Goal: Task Accomplishment & Management: Manage account settings

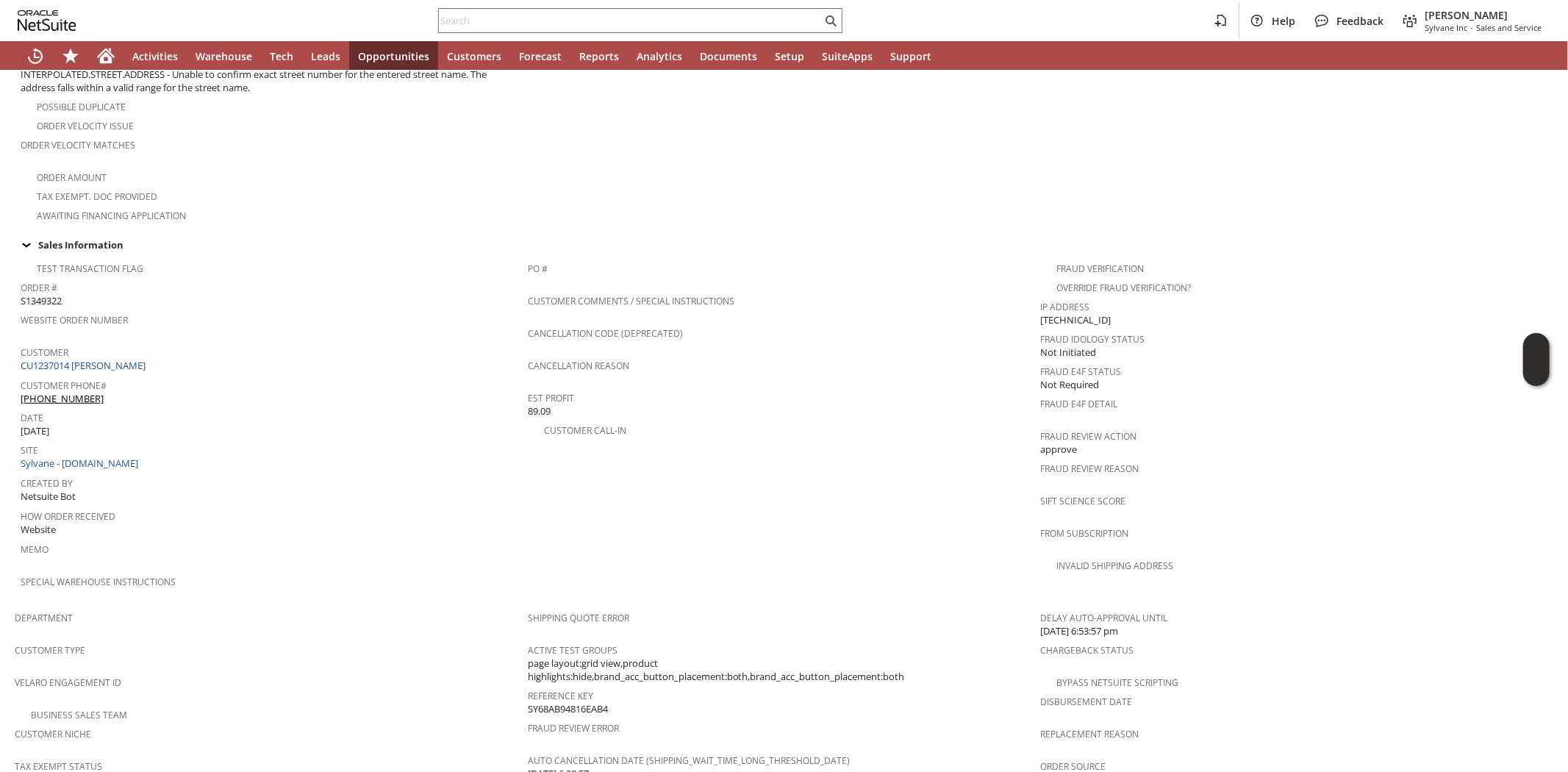
scroll to position [735, 0]
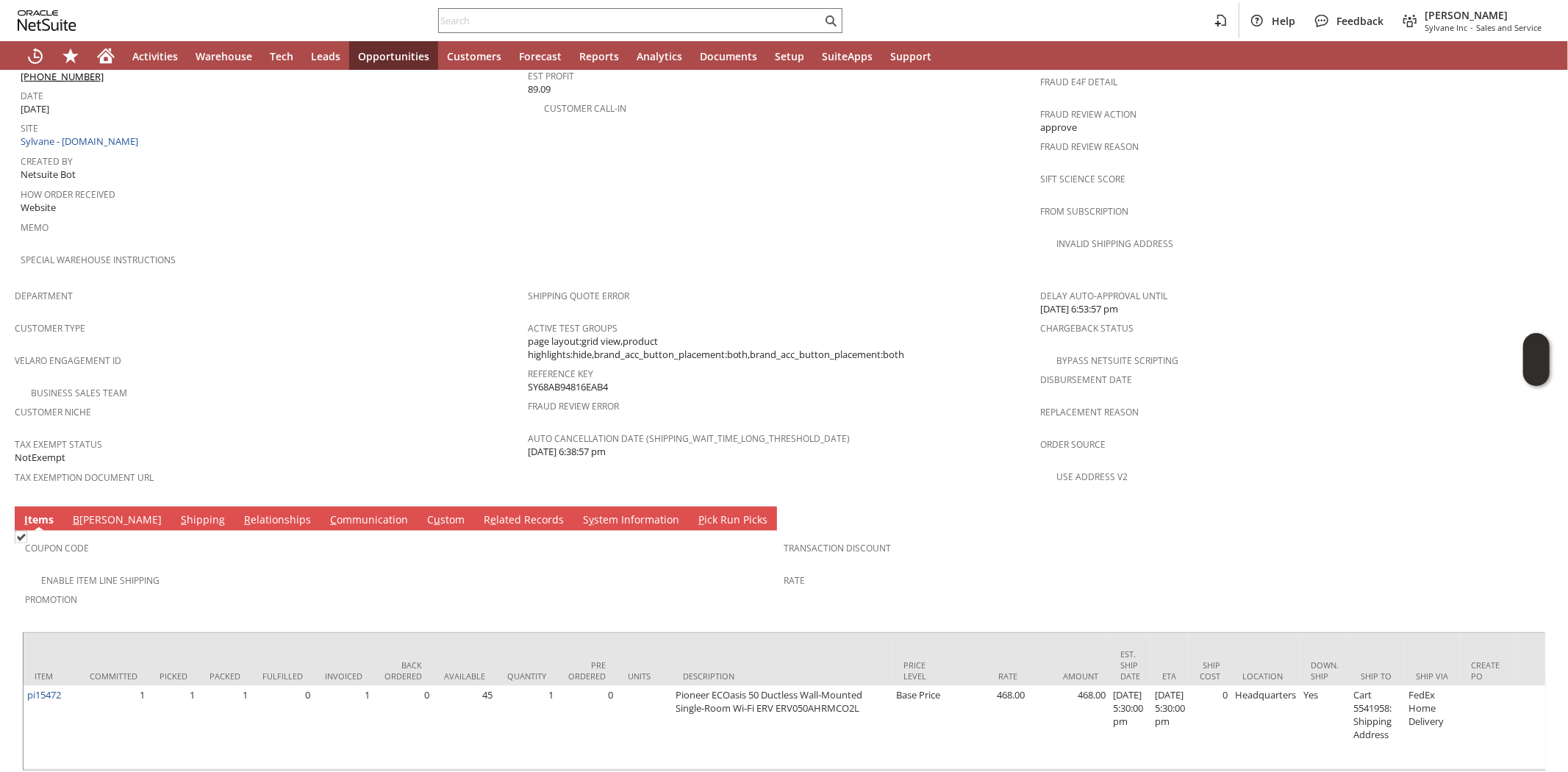
click at [365, 434] on span "Tax Exempt Status" at bounding box center [267, 442] width 506 height 17
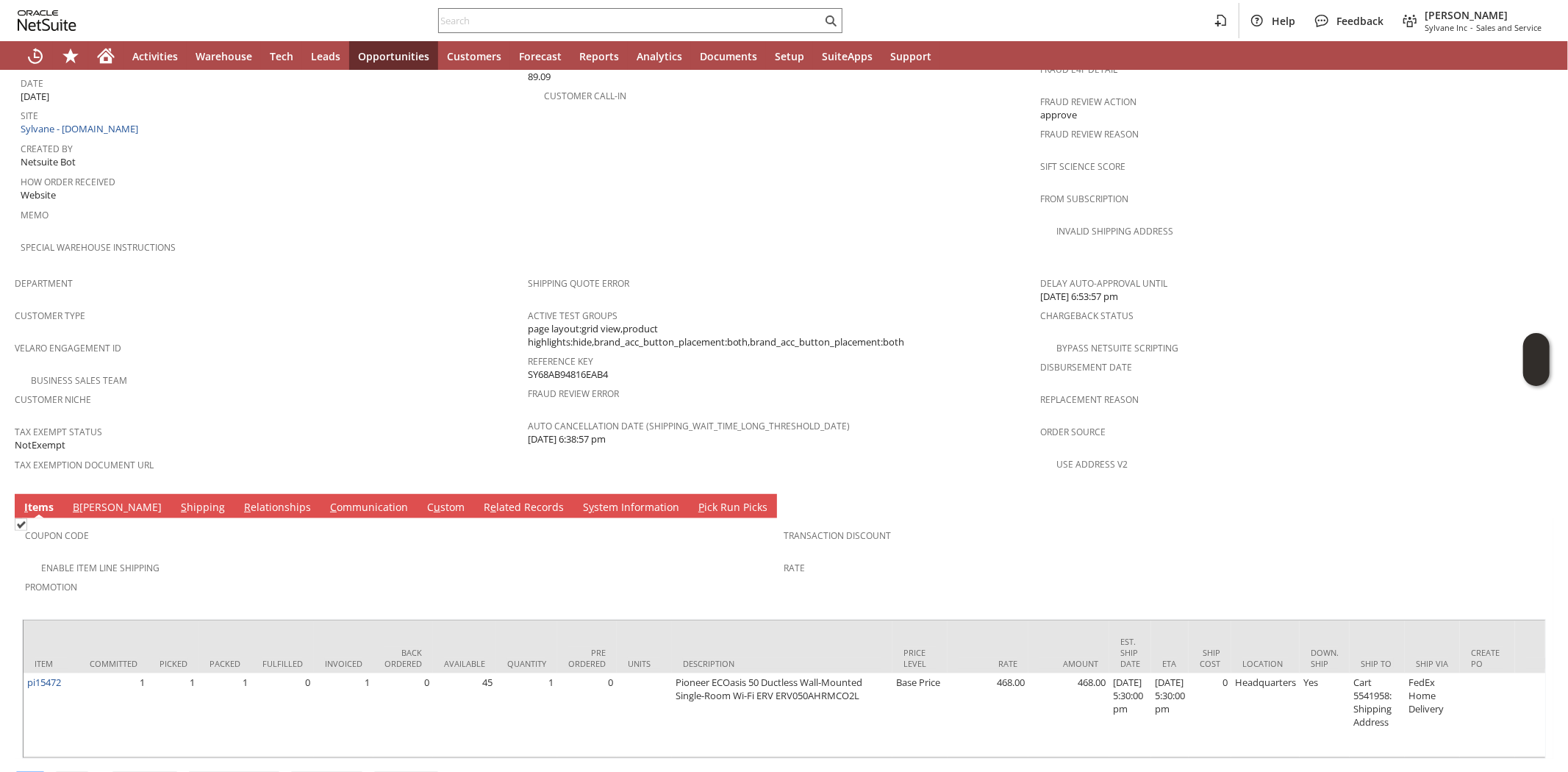
scroll to position [752, 0]
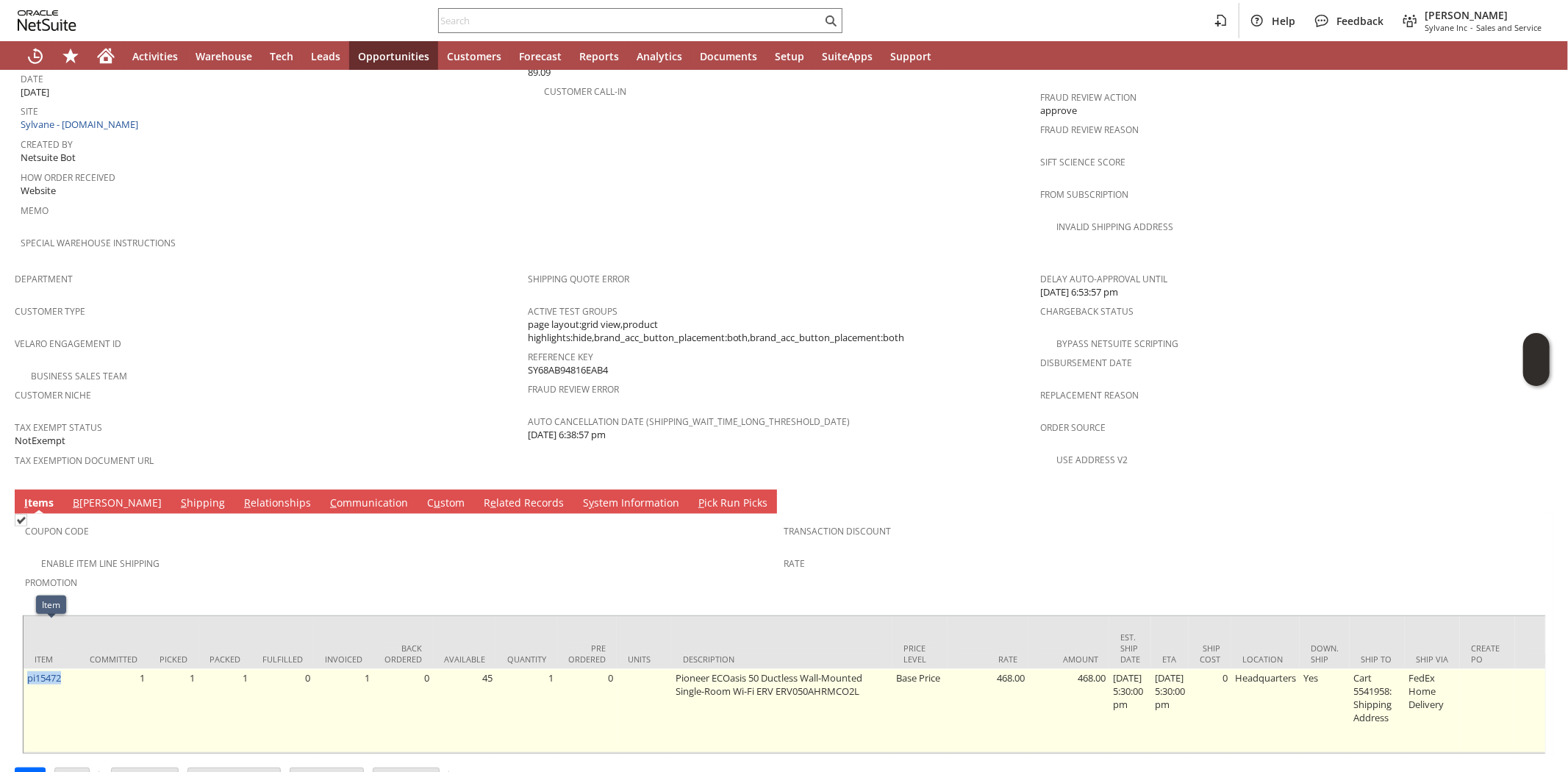
drag, startPoint x: 76, startPoint y: 629, endPoint x: 26, endPoint y: 645, distance: 52.5
click at [26, 668] on td "pi15472" at bounding box center [51, 710] width 55 height 84
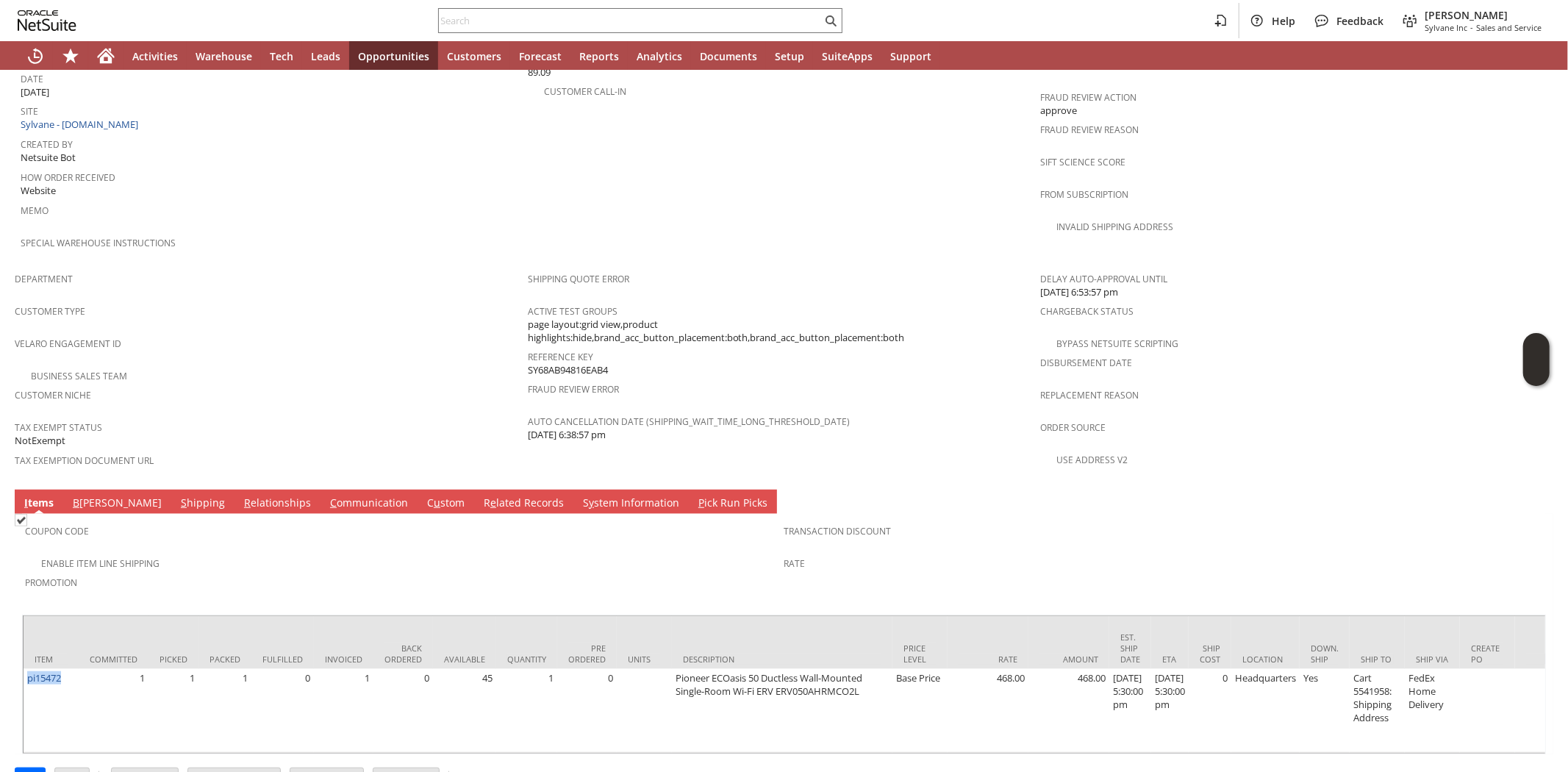
copy link "pi15472"
drag, startPoint x: 334, startPoint y: 302, endPoint x: 339, endPoint y: 290, distance: 13.0
click at [337, 333] on span "Velaro Engagement ID" at bounding box center [267, 341] width 506 height 17
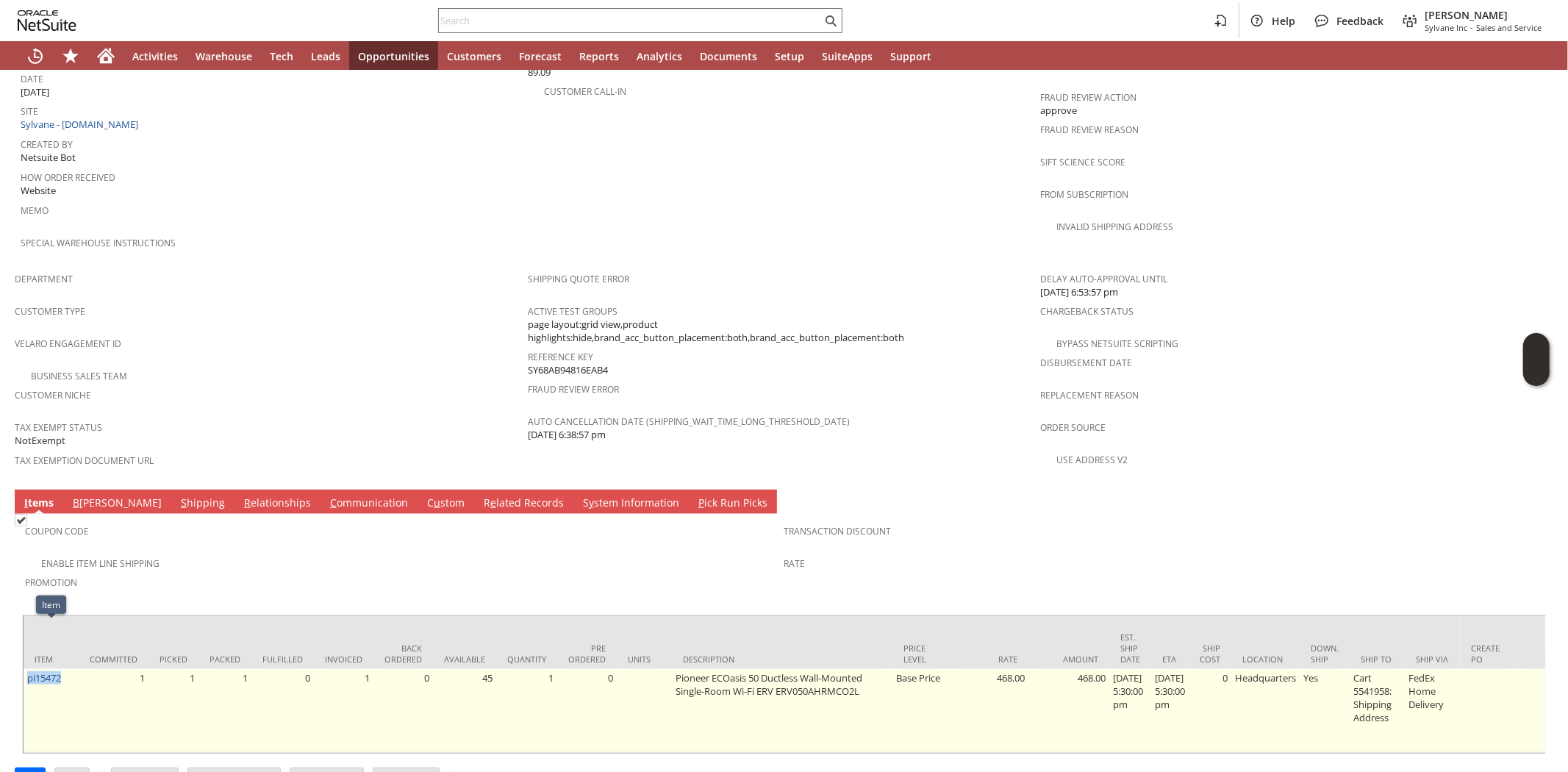
drag, startPoint x: 77, startPoint y: 634, endPoint x: 28, endPoint y: 639, distance: 49.3
click at [28, 668] on td "pi15472" at bounding box center [51, 710] width 55 height 84
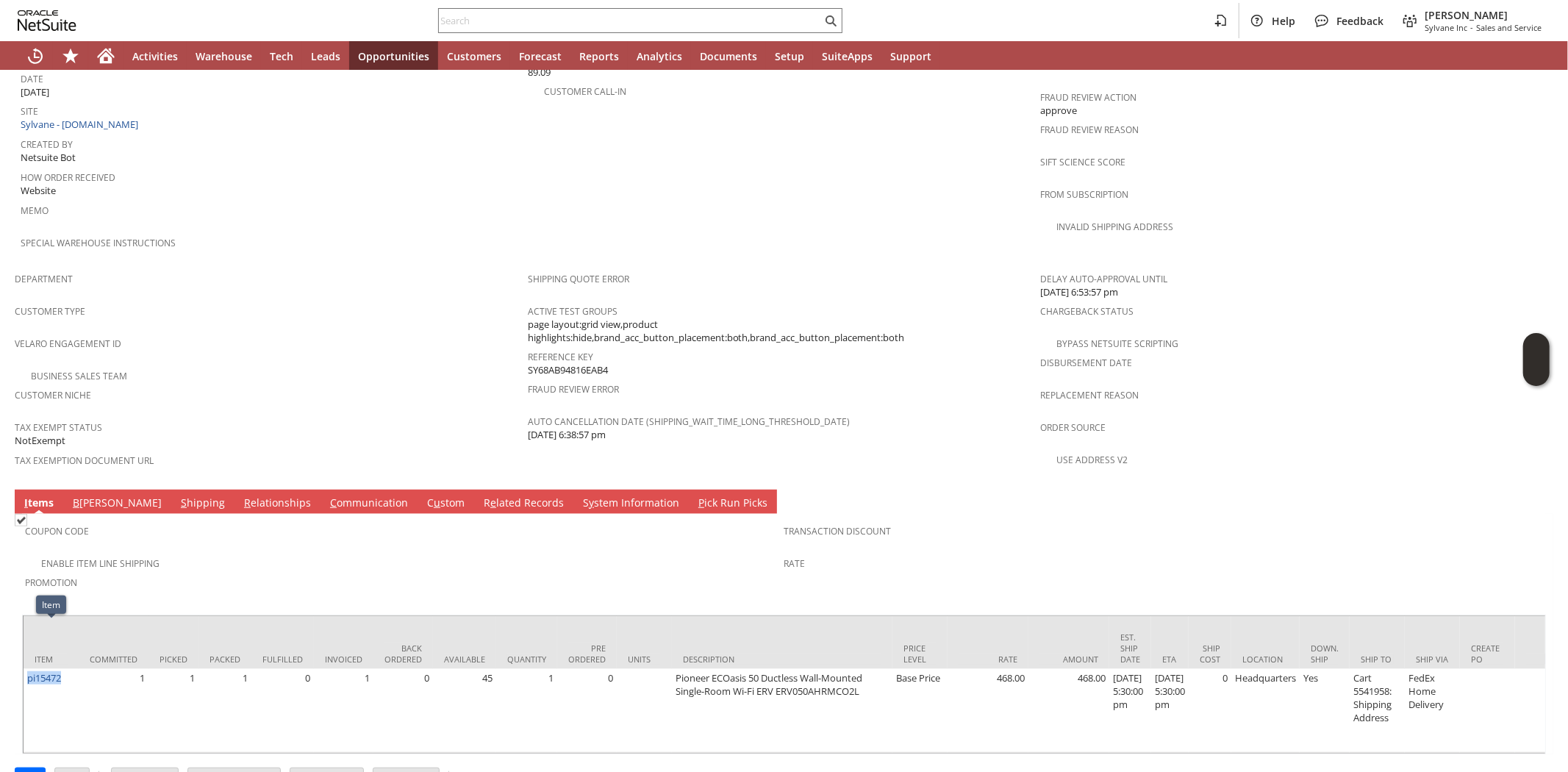
copy link "pi15472"
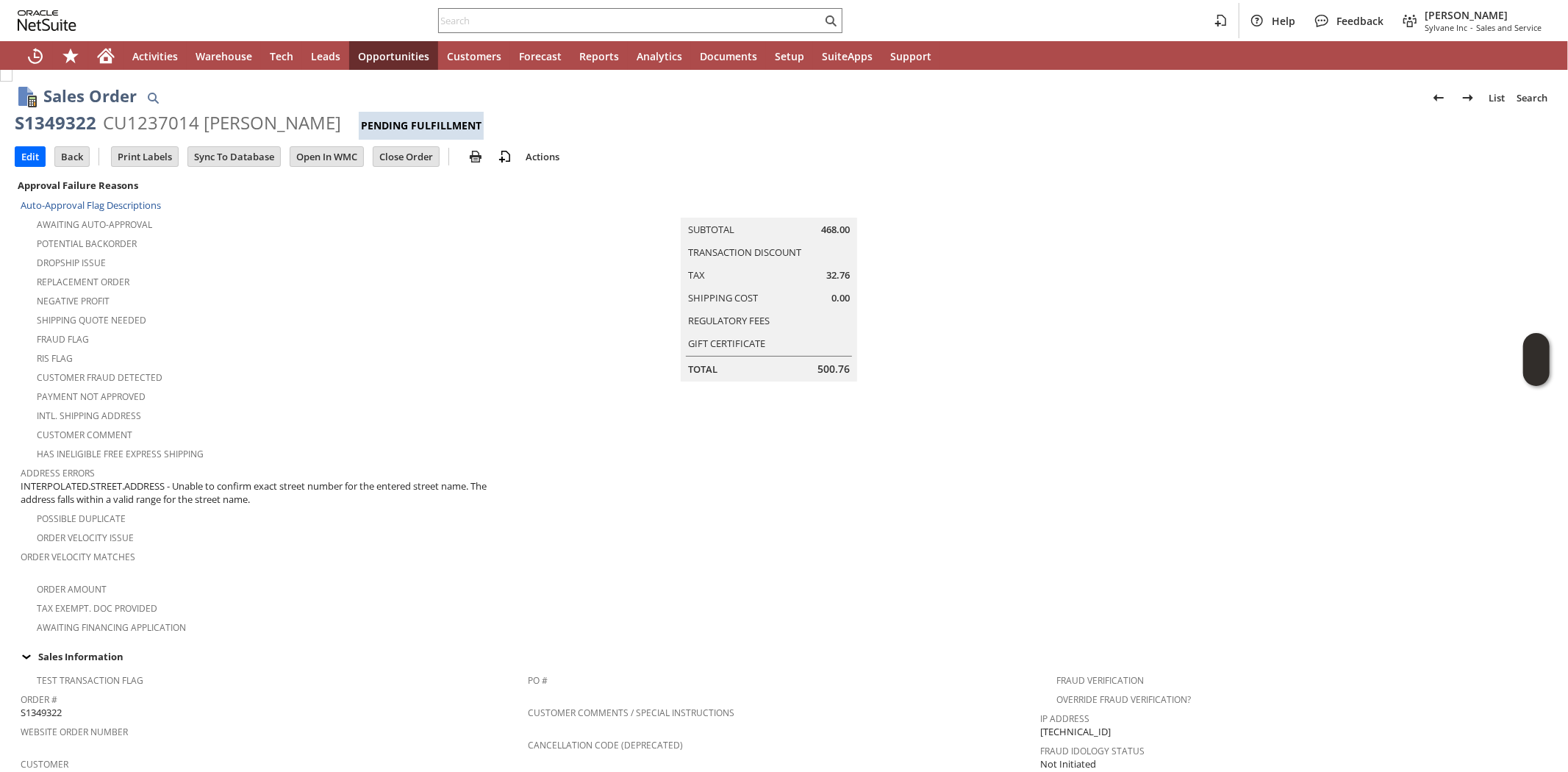
scroll to position [0, 0]
click at [32, 157] on input "Edit" at bounding box center [29, 158] width 29 height 19
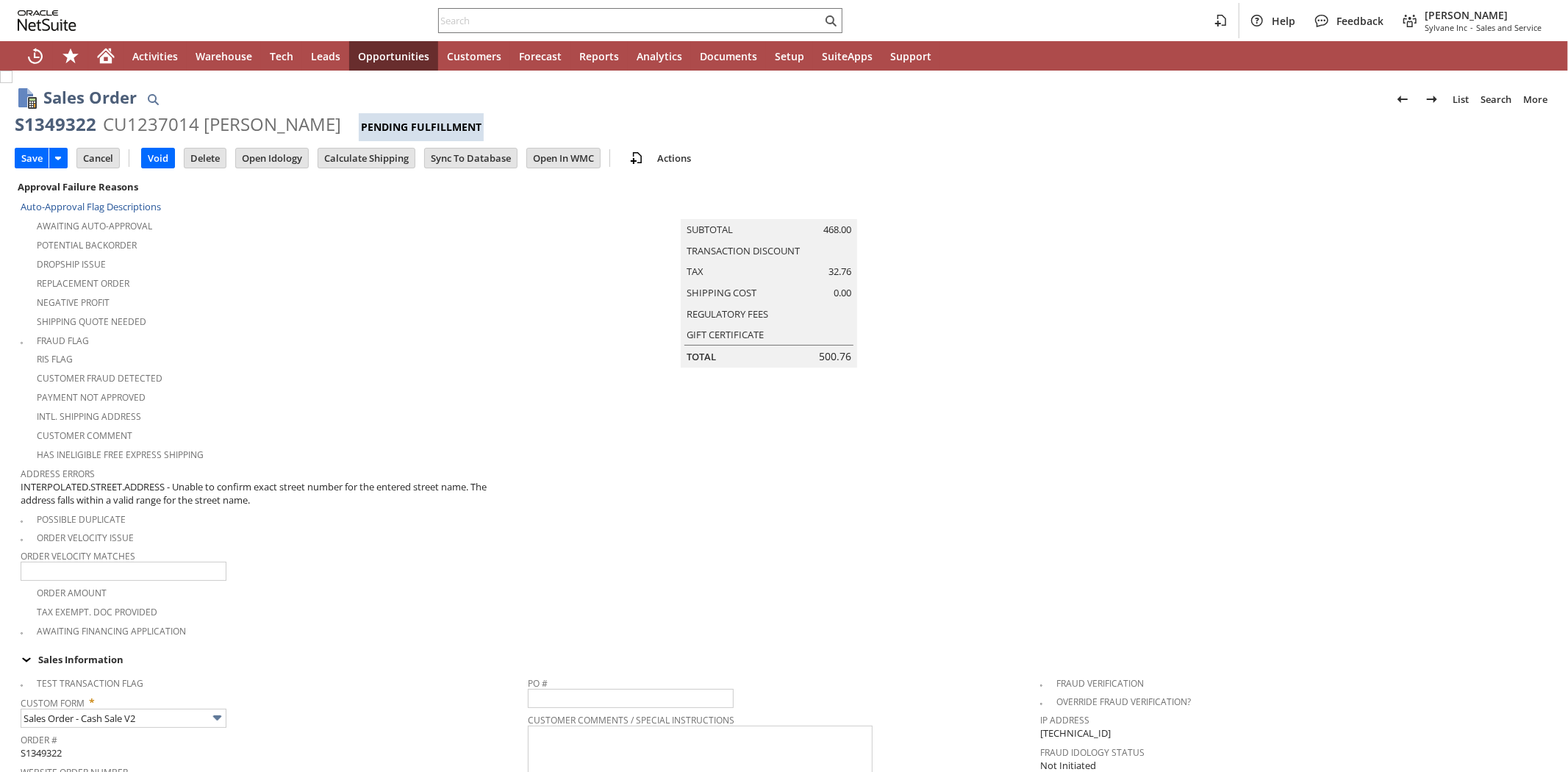
click at [100, 160] on input "Cancel" at bounding box center [98, 158] width 42 height 19
type input "Add"
type input "Copy Previous"
type input "Intelligent Recommendations ⁰"
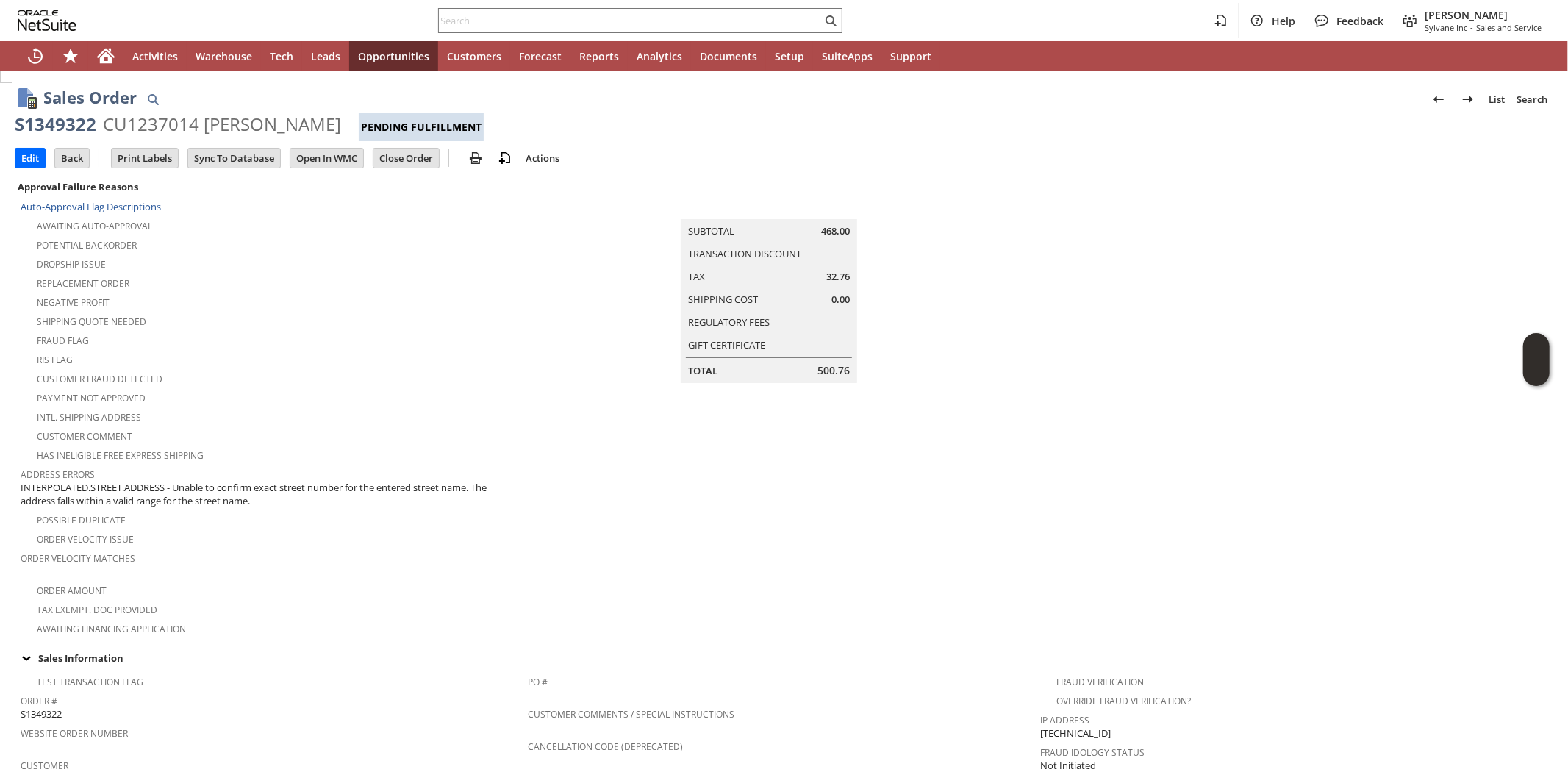
scroll to position [408, 0]
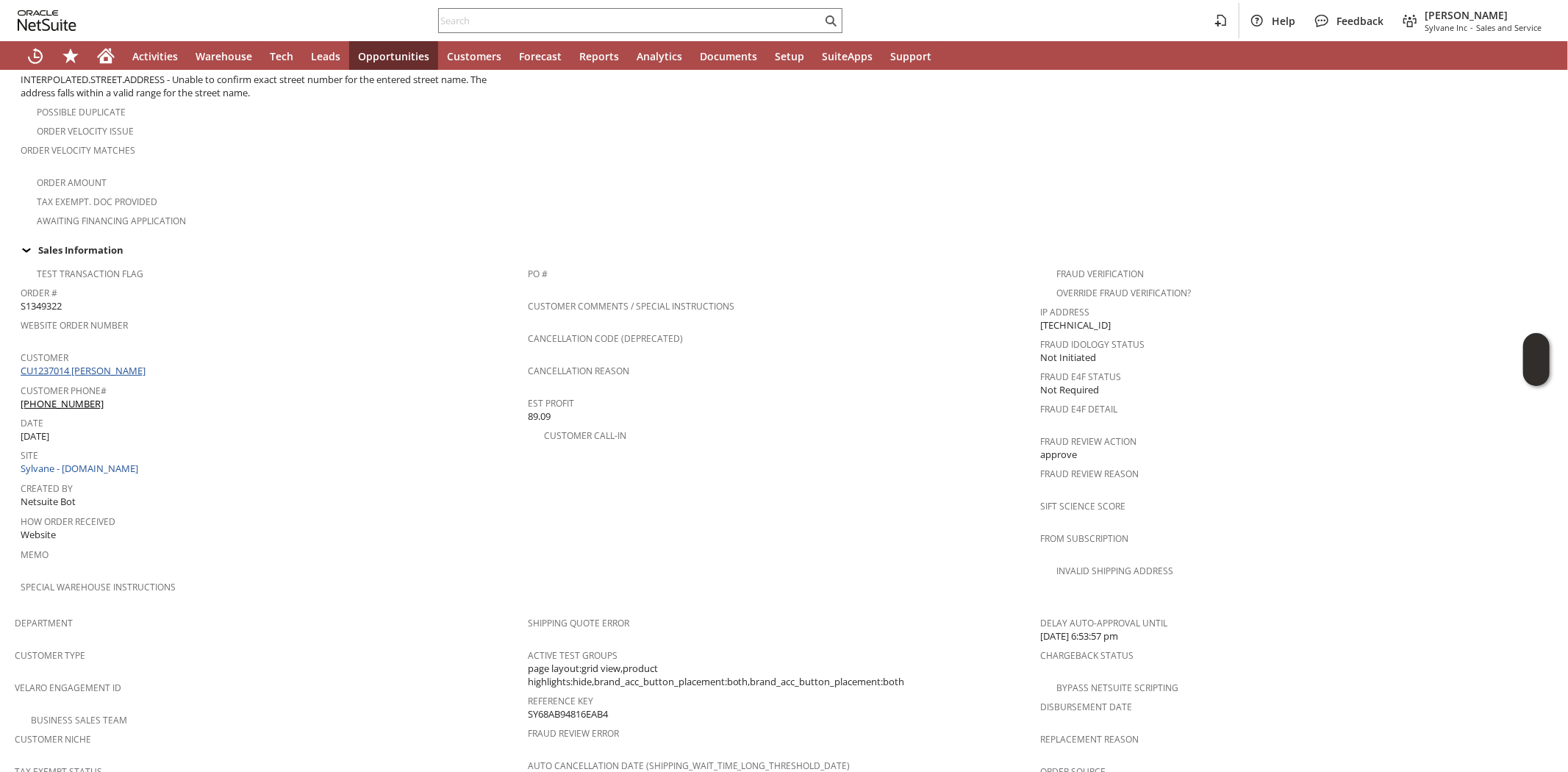
click at [113, 364] on link "CU1237014 Brittany Love" at bounding box center [85, 371] width 128 height 13
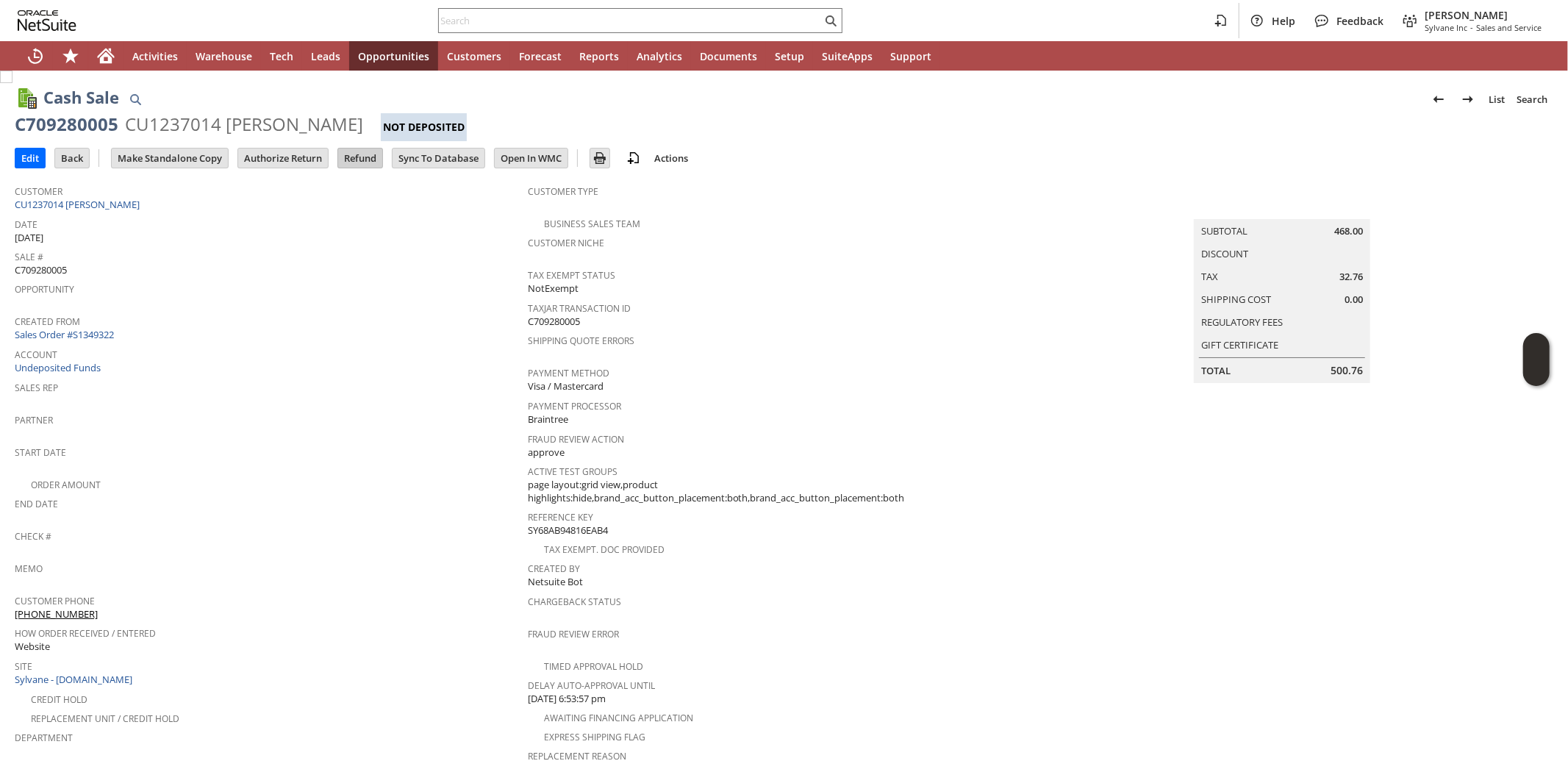
click at [371, 155] on input "Refund" at bounding box center [360, 158] width 44 height 19
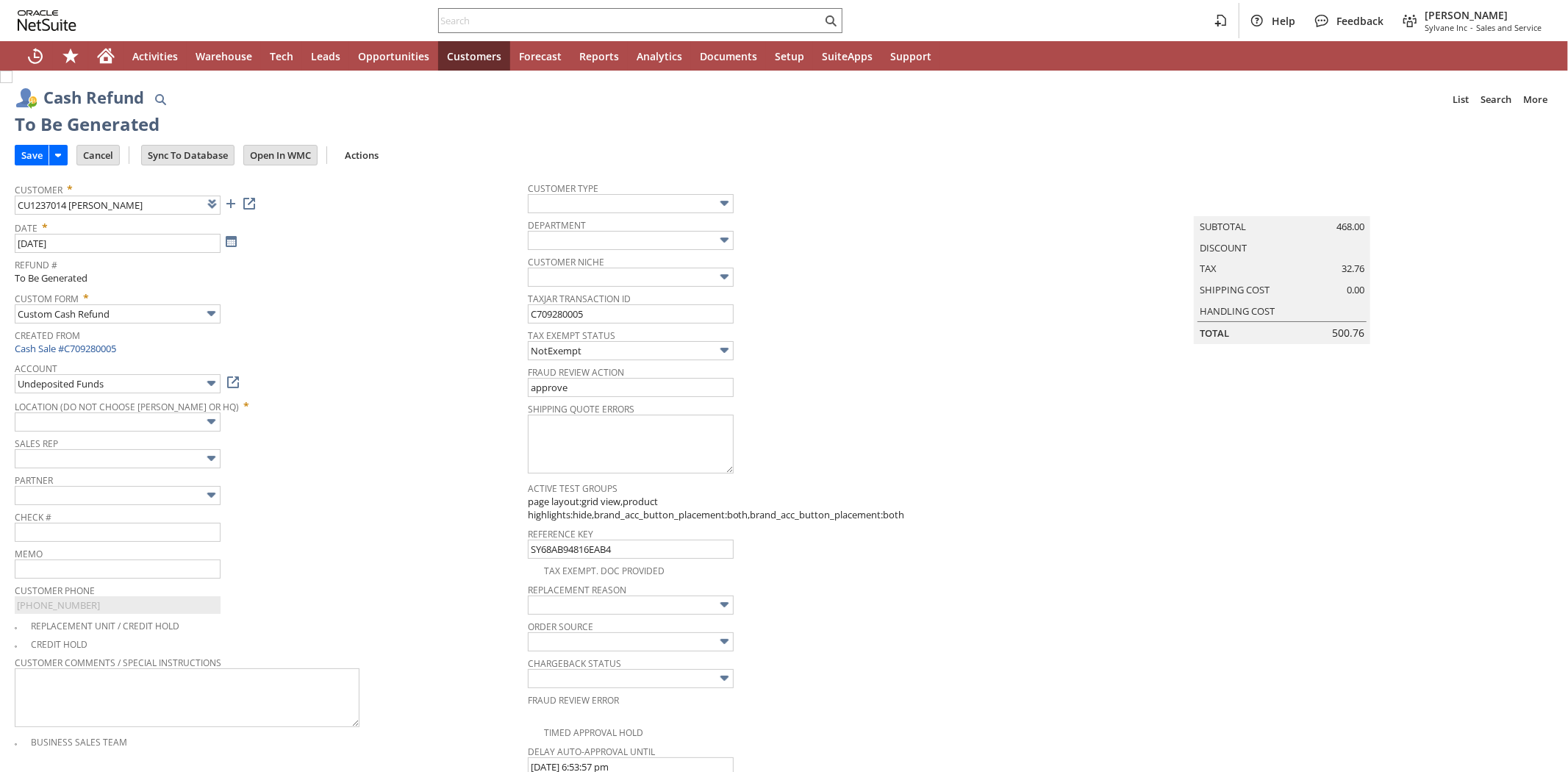
type input "Regions - Merchant 0414"
type input "Headquarters : Head... : Pending Testing"
type input "Add"
type input "Copy Previous"
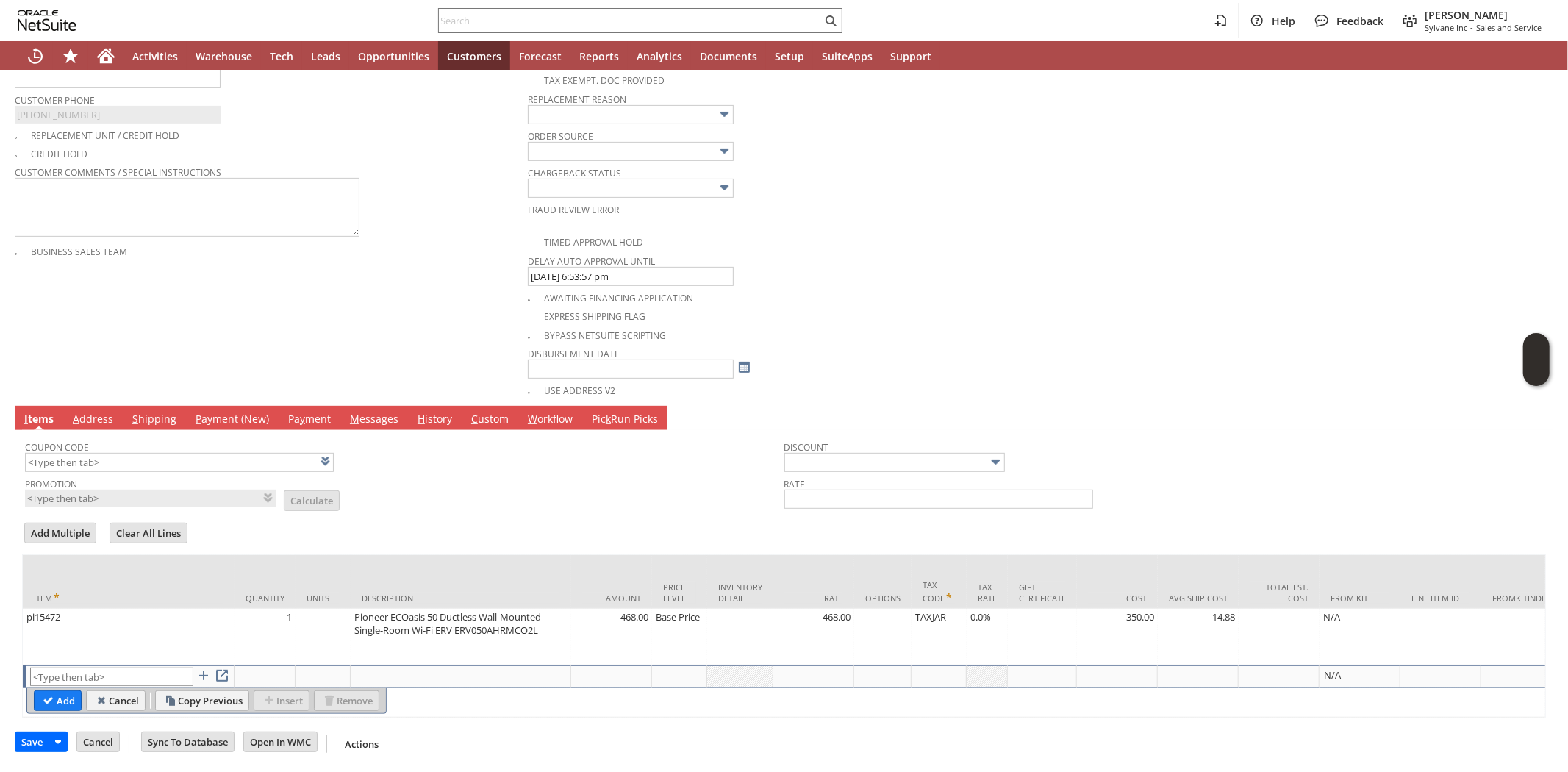
click at [145, 667] on input "text" at bounding box center [112, 676] width 164 height 18
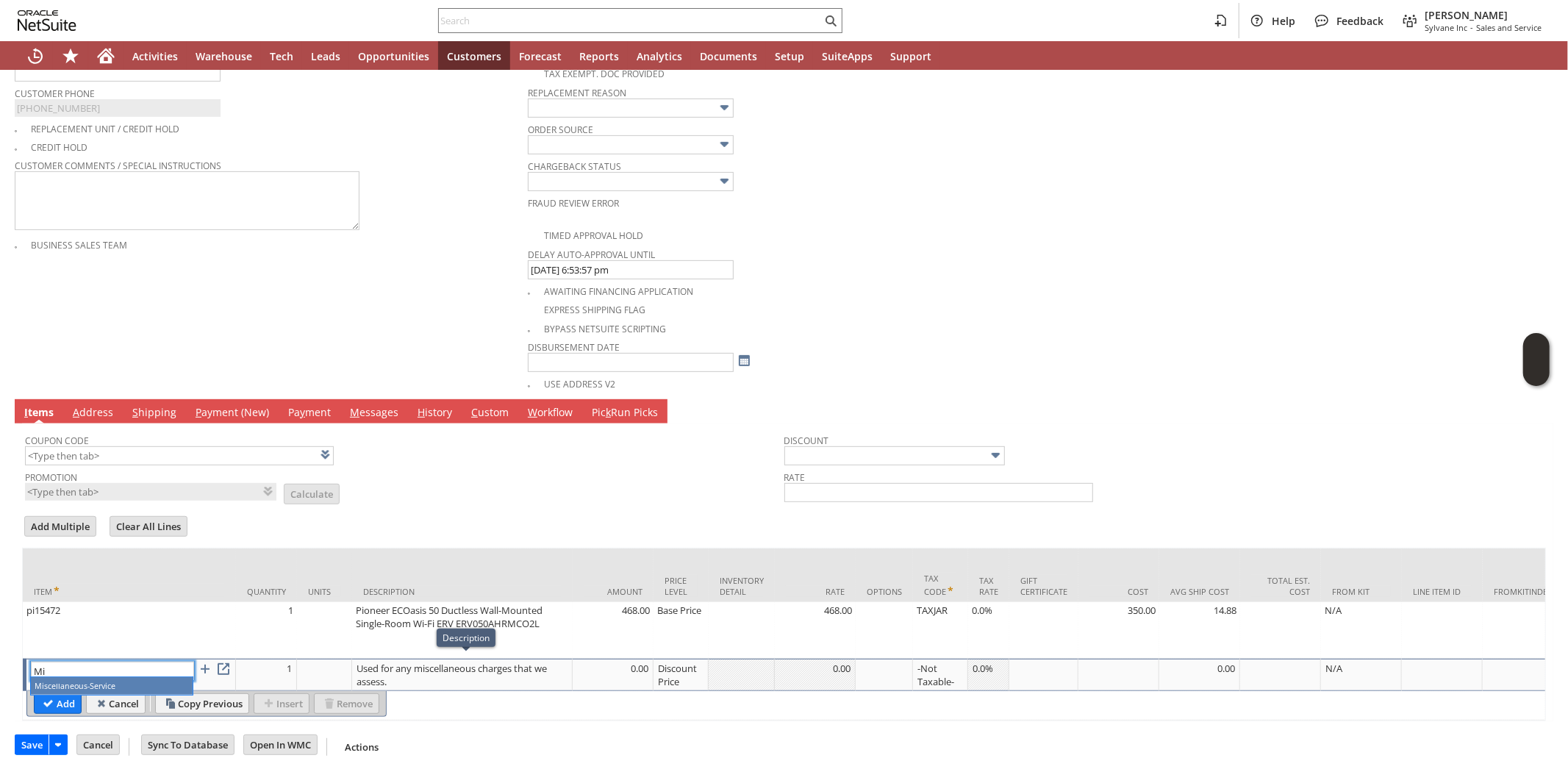
type input "M"
type input "Misc Expense"
click at [685, 670] on div "Custom" at bounding box center [678, 667] width 47 height 14
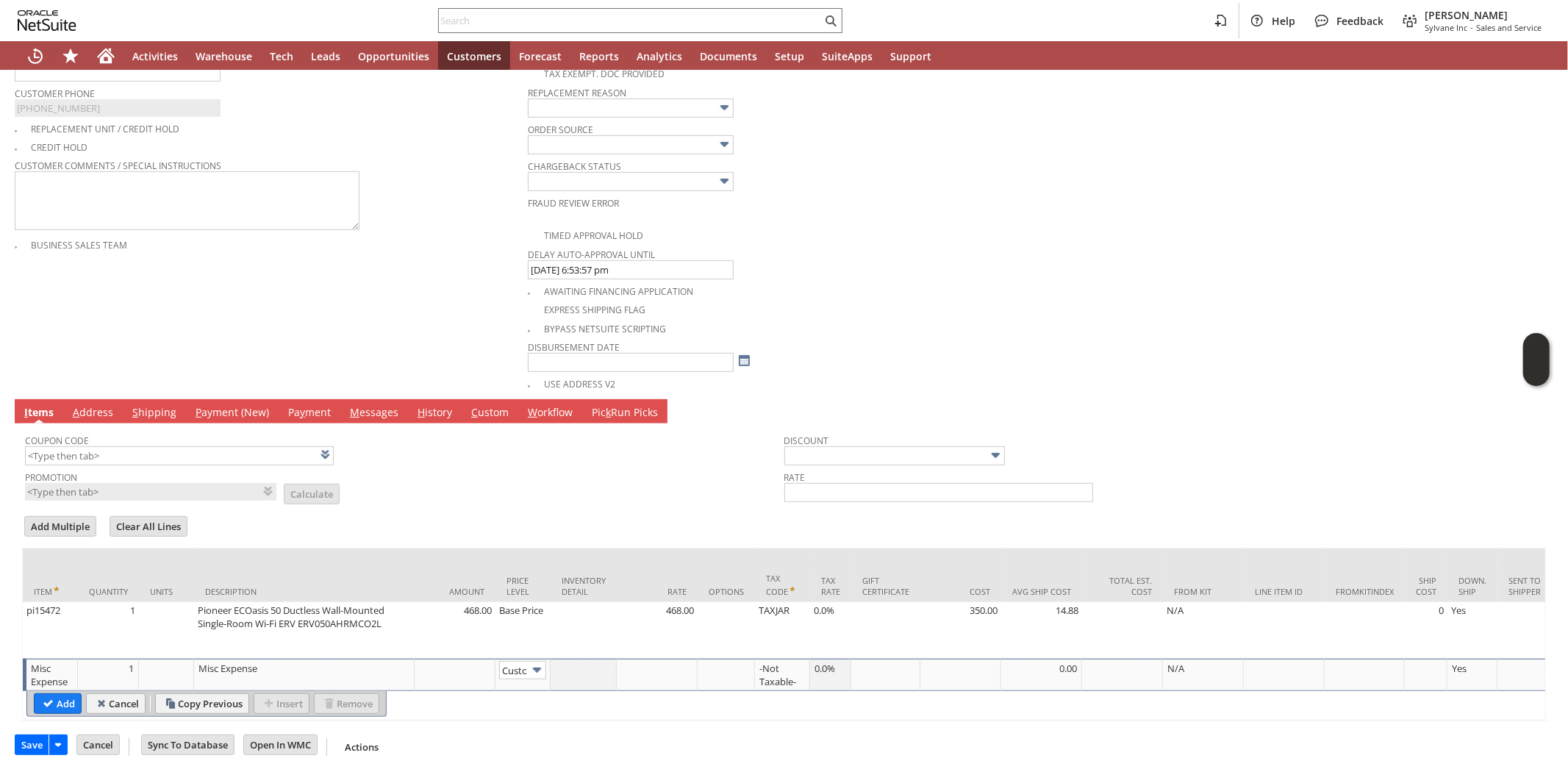
scroll to position [0, 10]
click at [532, 666] on img at bounding box center [537, 670] width 17 height 17
click at [311, 662] on div "Misc Expense" at bounding box center [303, 667] width 212 height 14
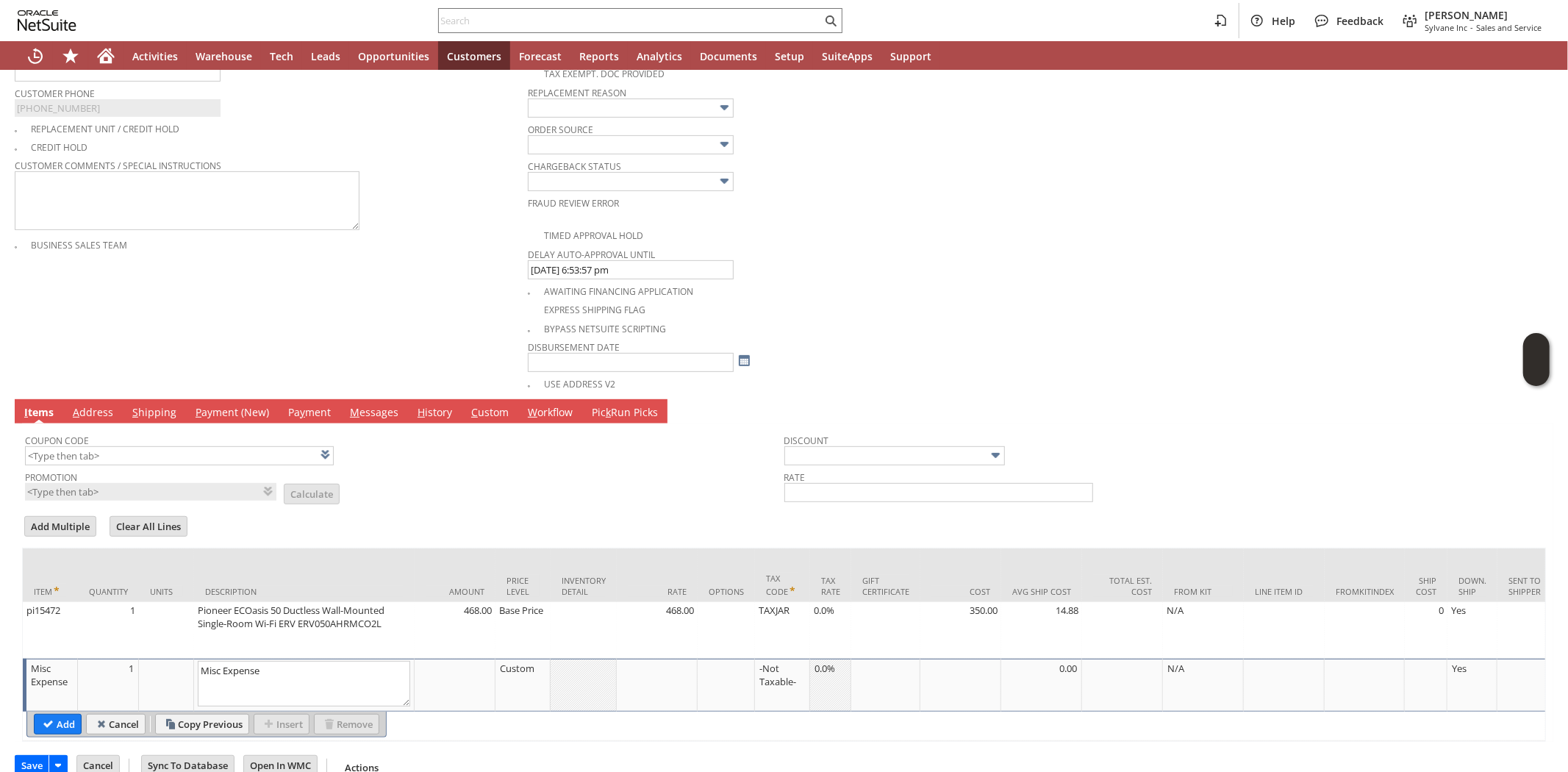
click at [311, 662] on textarea "Misc Expense" at bounding box center [303, 684] width 212 height 46
type textarea "PARTIAL CREDIT"
click at [682, 669] on div at bounding box center [656, 667] width 73 height 14
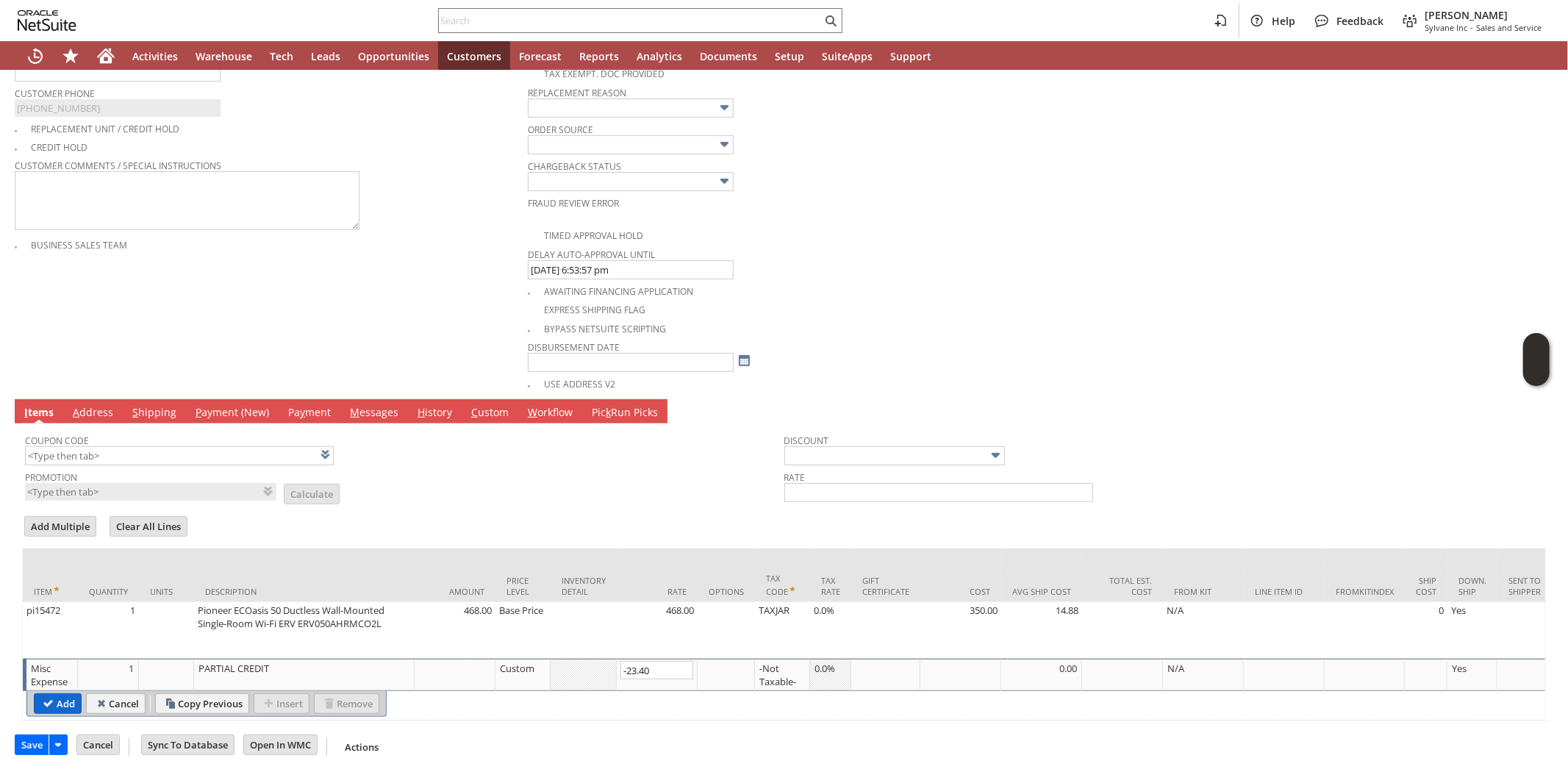
type input "-23.40"
click at [63, 694] on input "Add" at bounding box center [57, 704] width 47 height 19
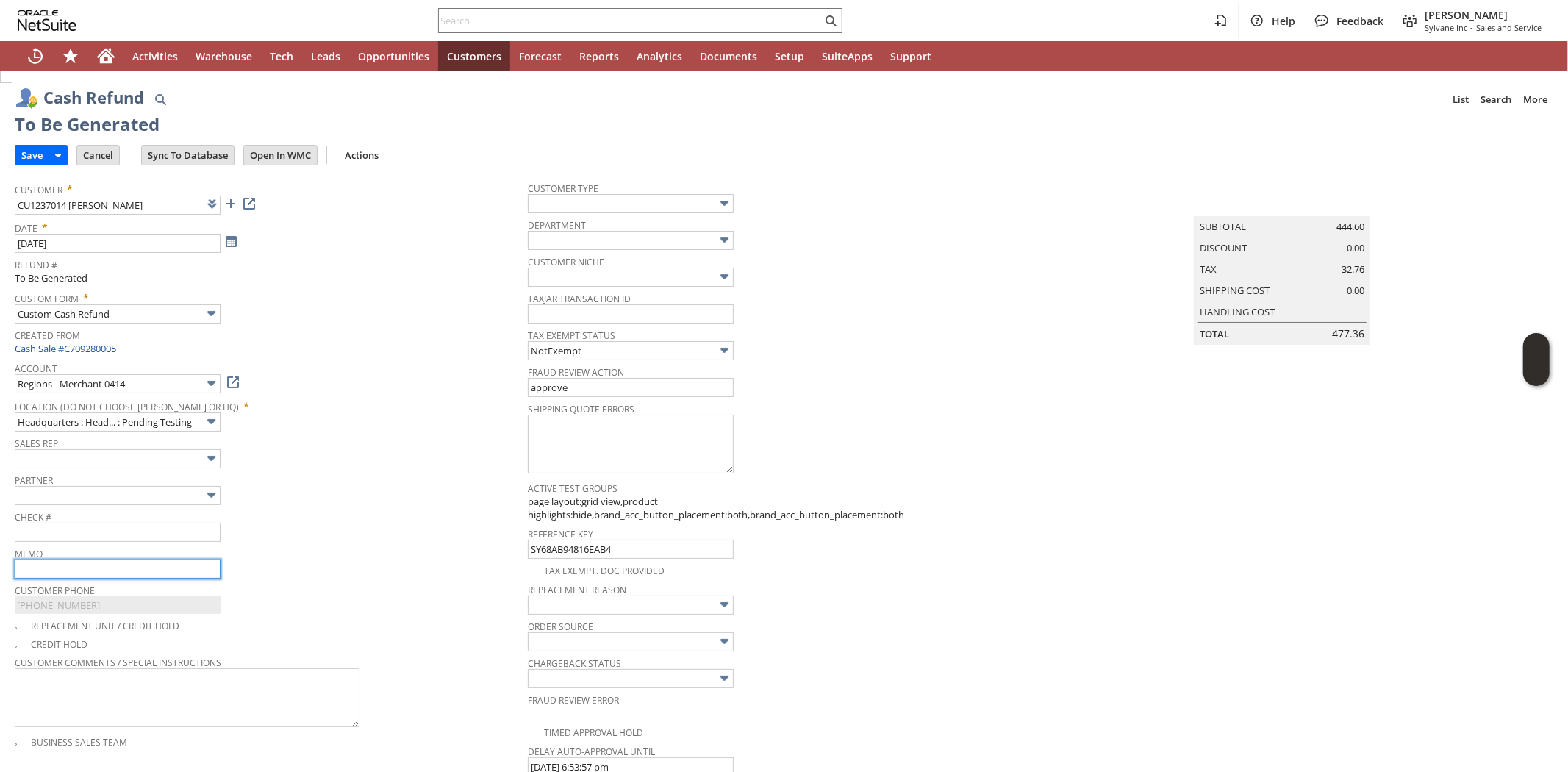
click at [173, 566] on input "text" at bounding box center [117, 569] width 205 height 19
type input "Customer forgot to apply discount code."
click at [339, 570] on div "Memo Customer forgot to apply discount code." at bounding box center [267, 560] width 506 height 35
click at [26, 153] on input "Save" at bounding box center [31, 155] width 33 height 19
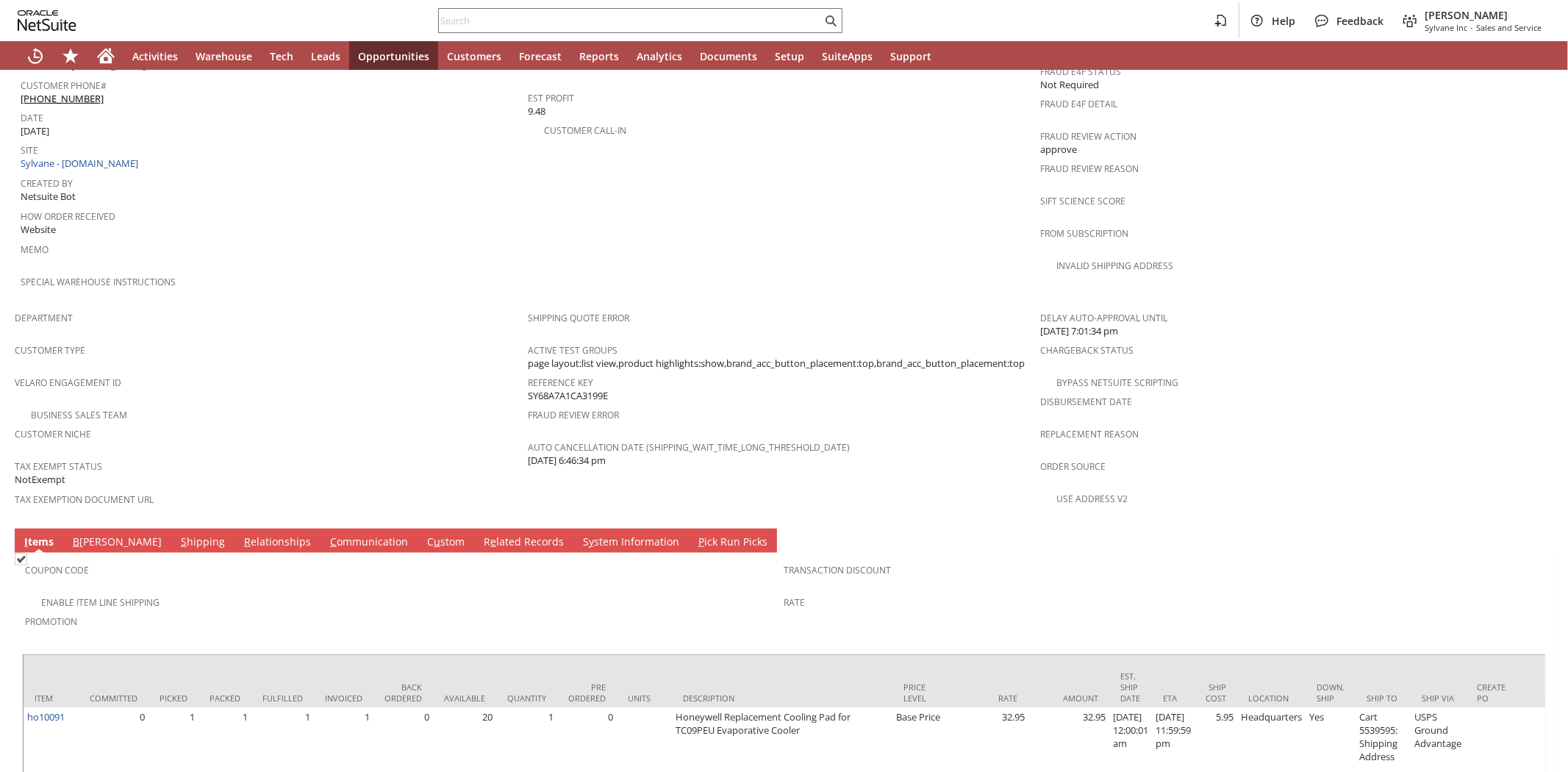
scroll to position [736, 0]
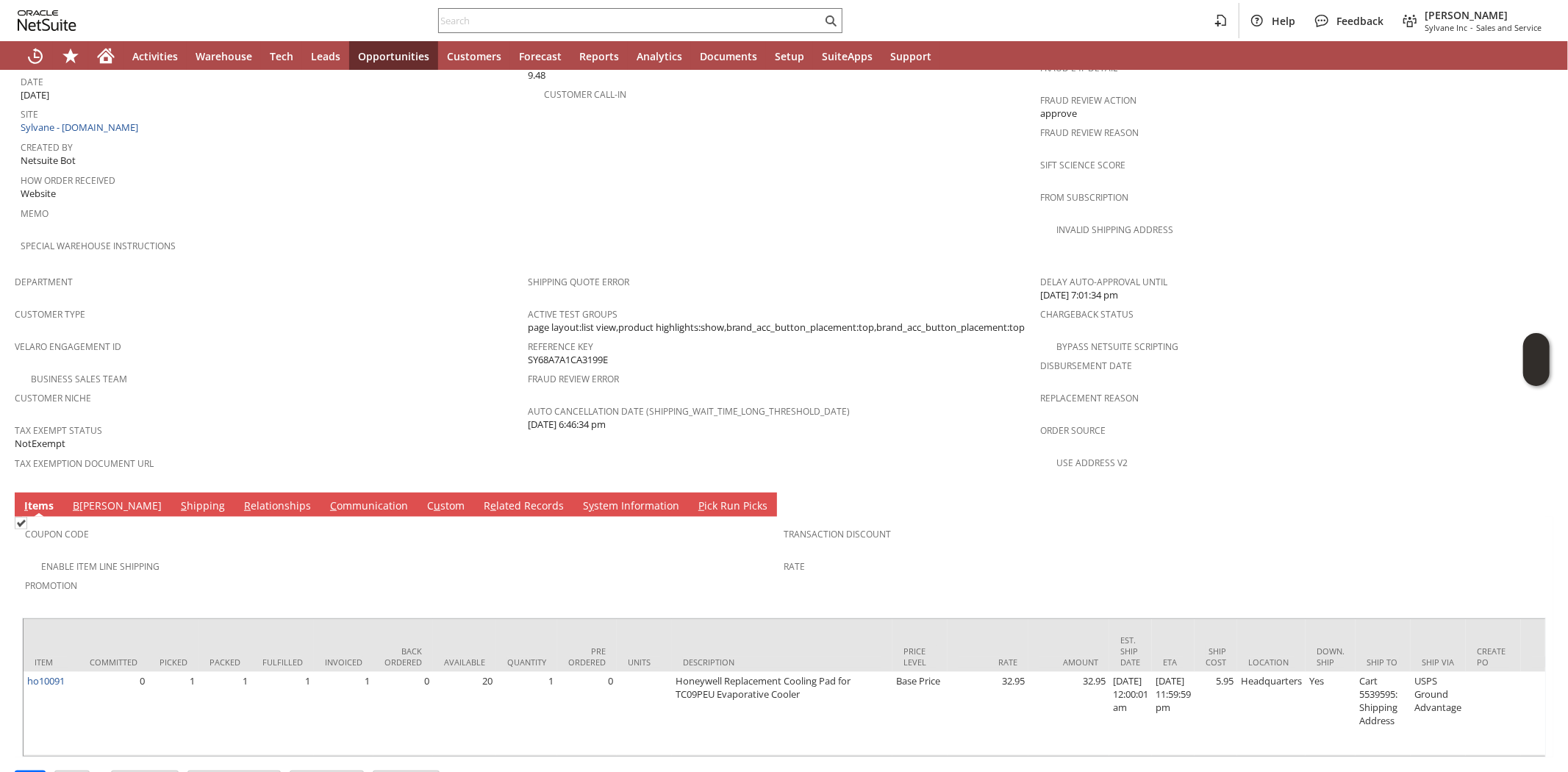
click at [177, 498] on link "S hipping" at bounding box center [203, 506] width 51 height 16
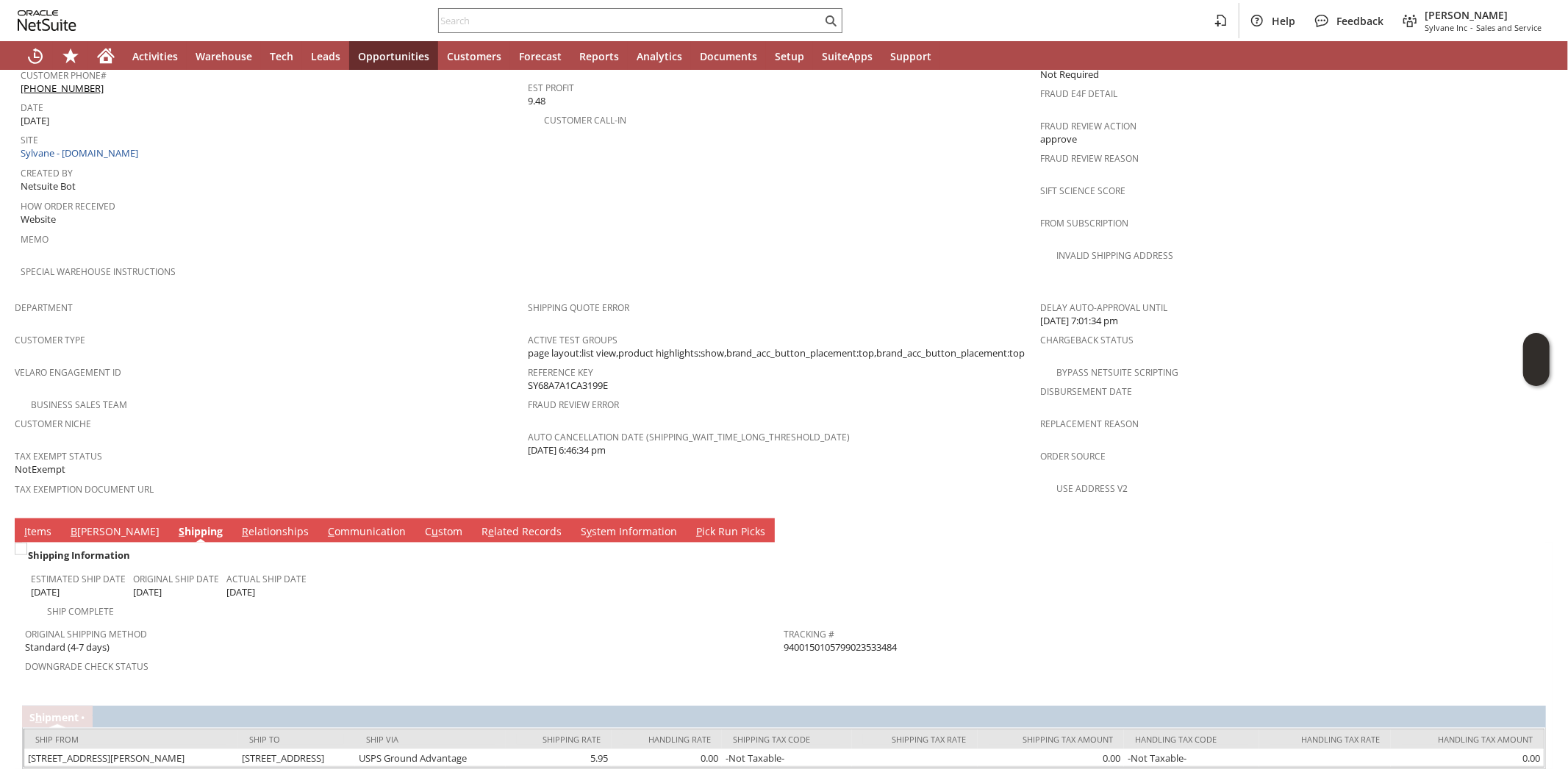
click at [253, 329] on div "Customer Type" at bounding box center [267, 344] width 506 height 30
click at [231, 361] on span "Velaro Engagement ID" at bounding box center [267, 370] width 506 height 17
click at [238, 361] on span "Velaro Engagement ID" at bounding box center [267, 370] width 506 height 17
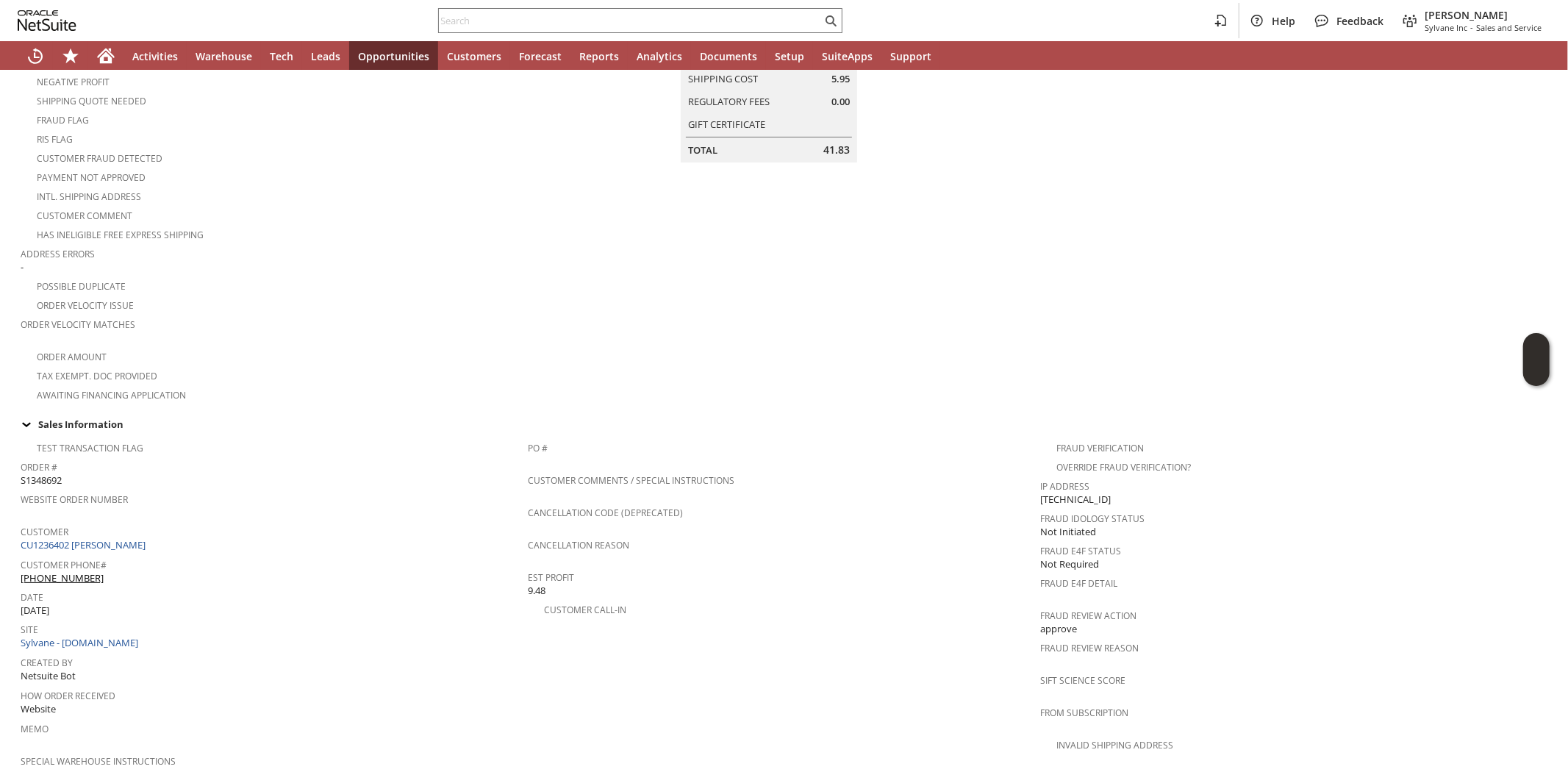
scroll to position [0, 0]
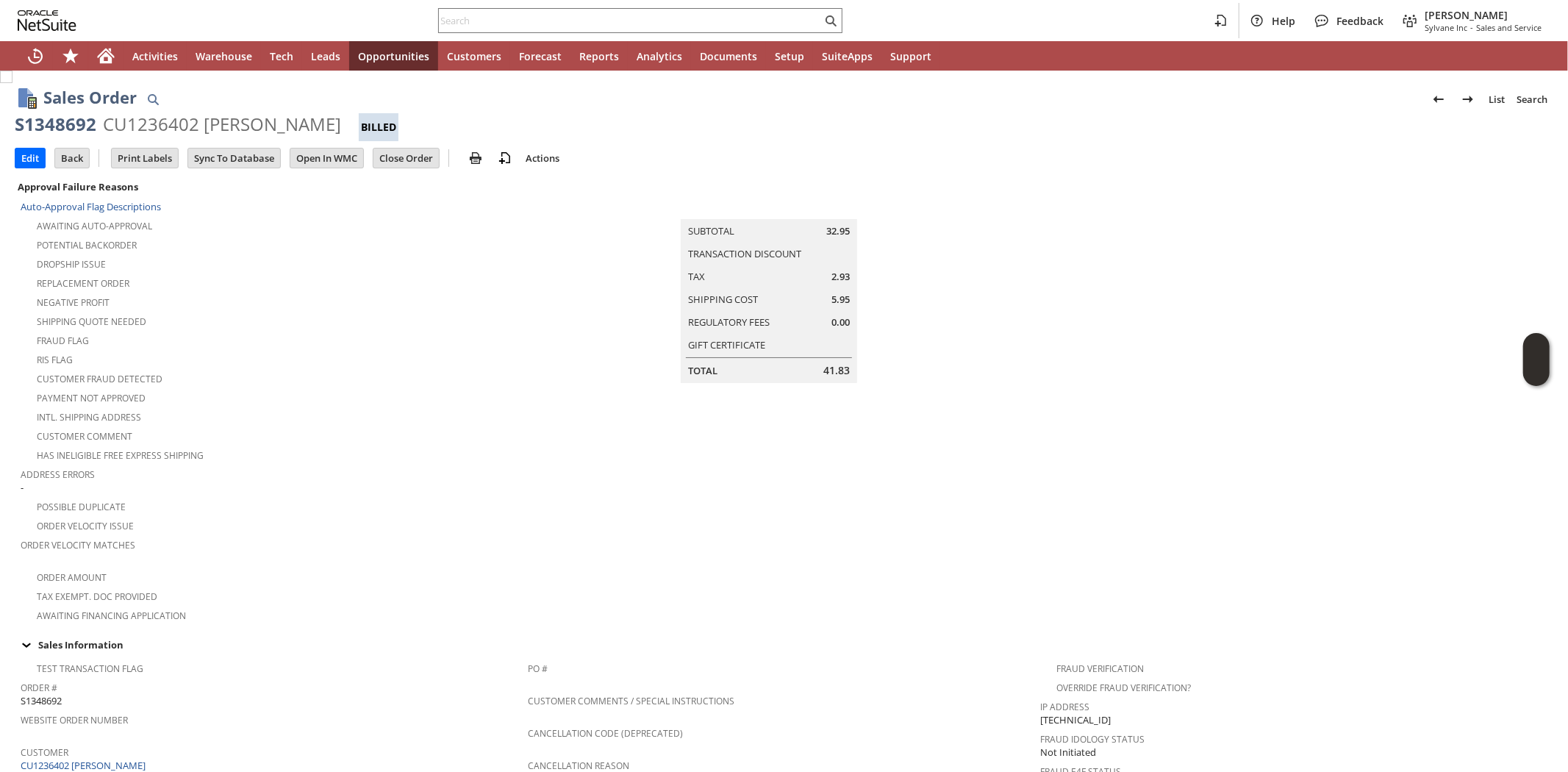
click at [459, 387] on div "Payment not approved" at bounding box center [274, 396] width 507 height 18
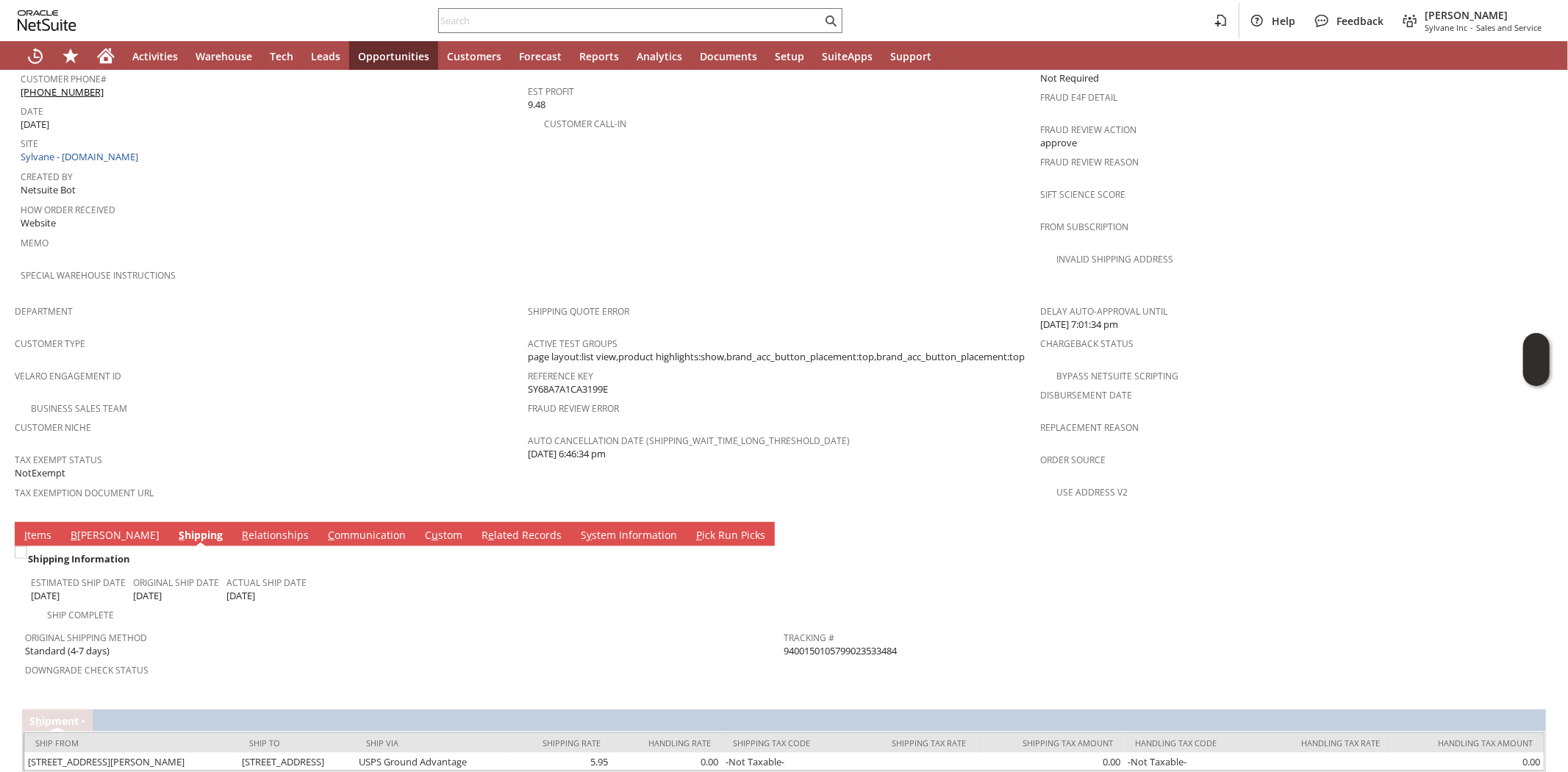
scroll to position [710, 0]
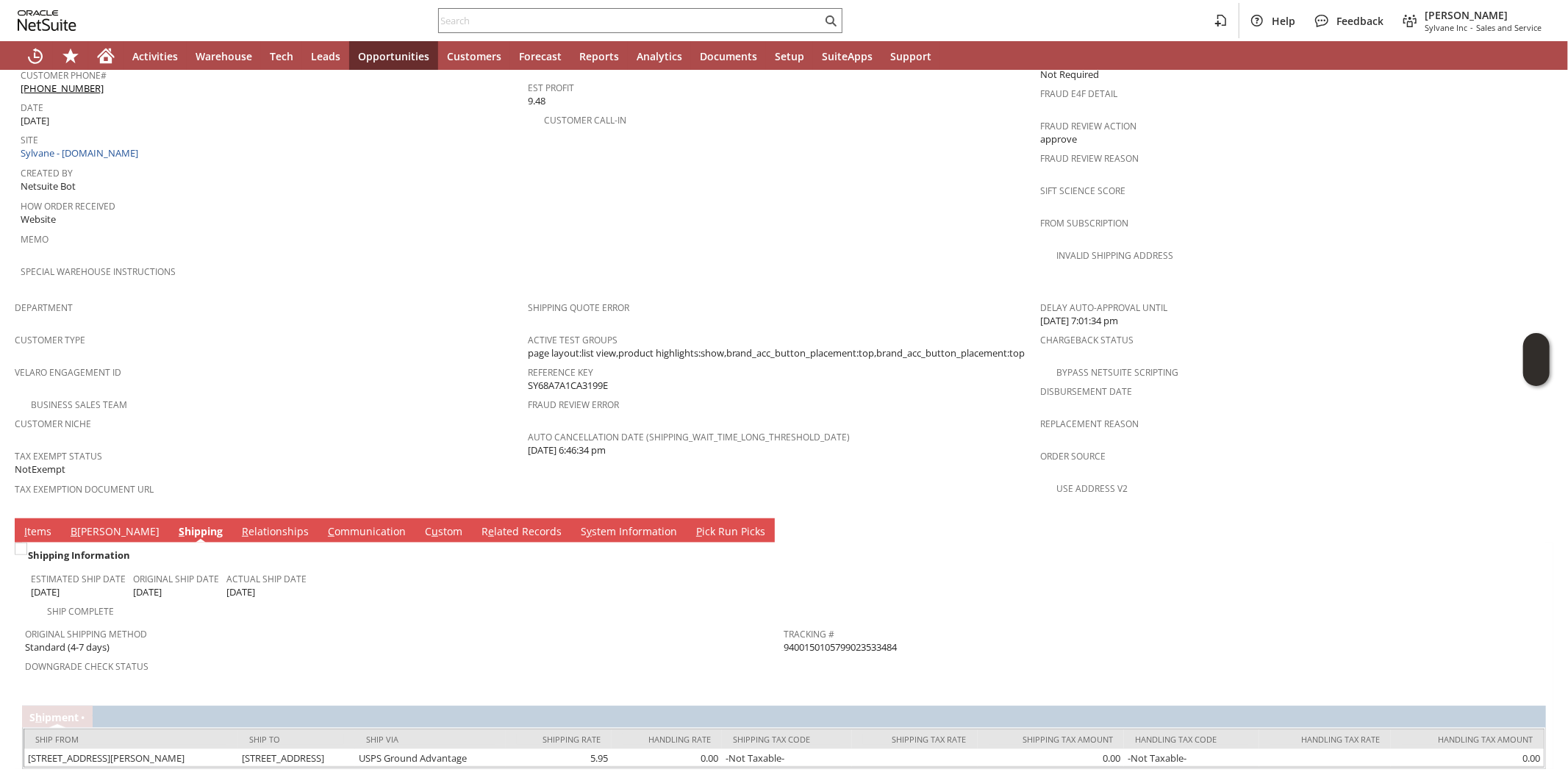
click at [26, 524] on span "I" at bounding box center [26, 531] width 3 height 14
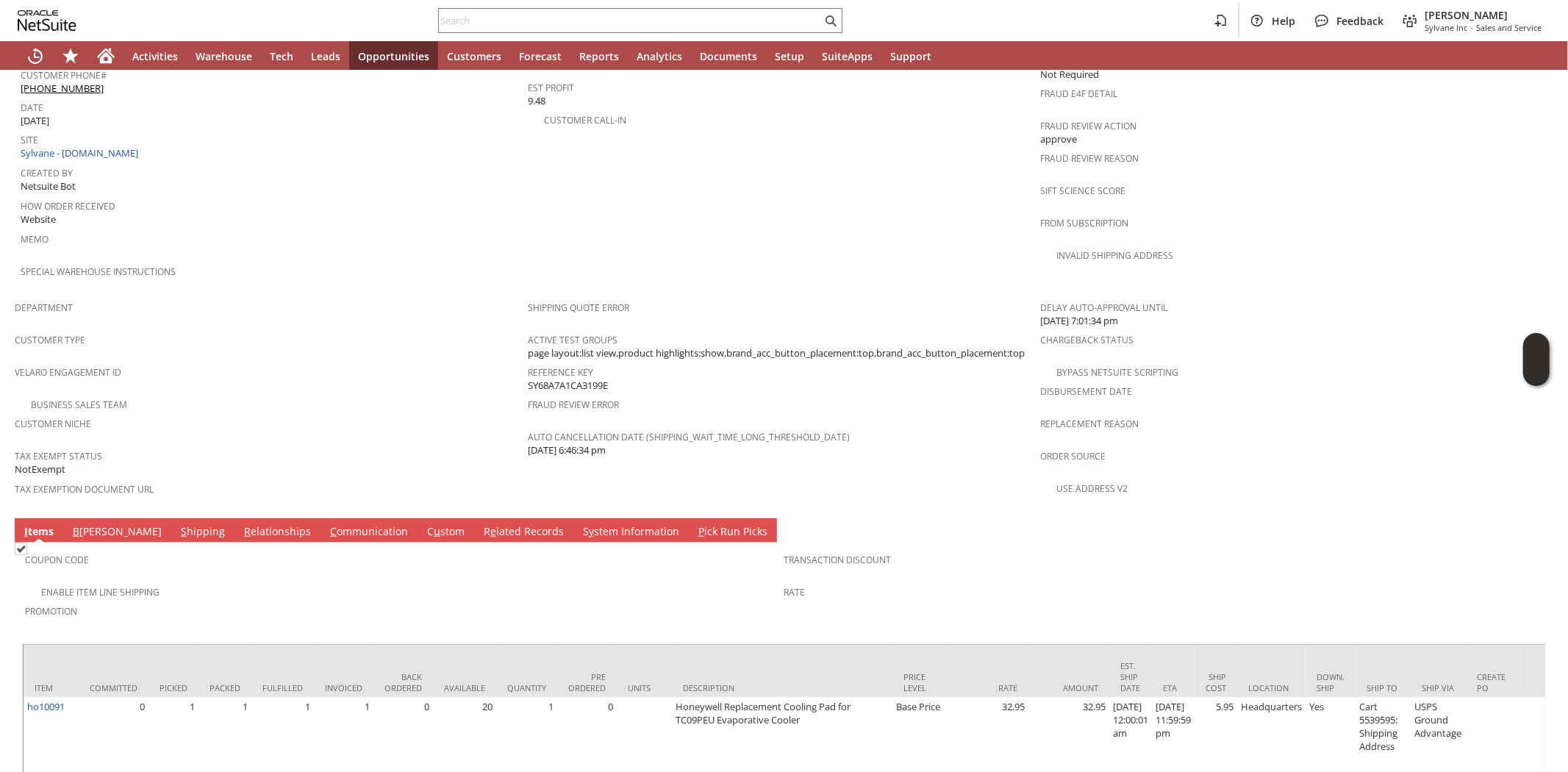
click at [218, 413] on span "Customer Niche" at bounding box center [267, 421] width 506 height 17
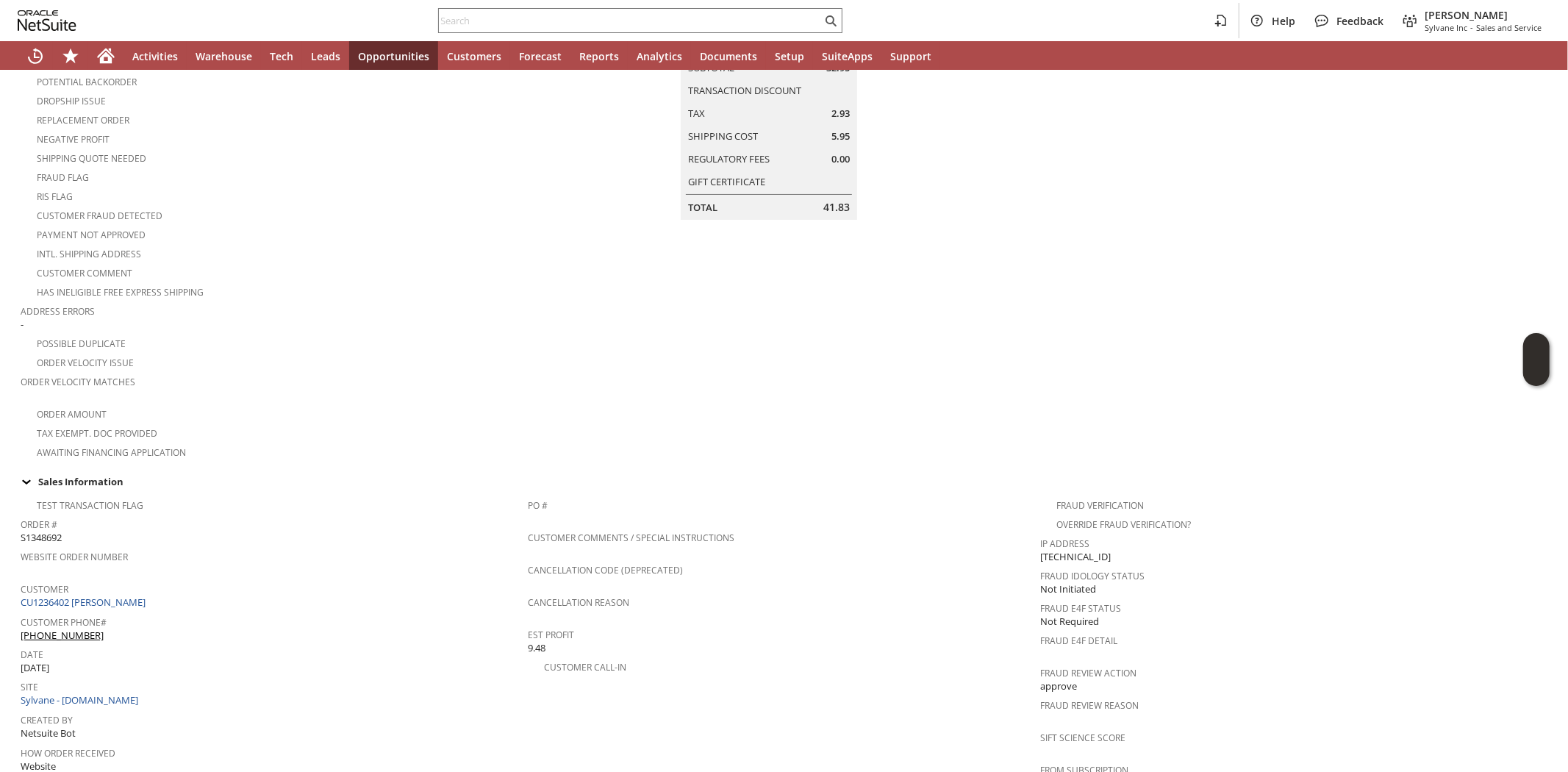
scroll to position [0, 0]
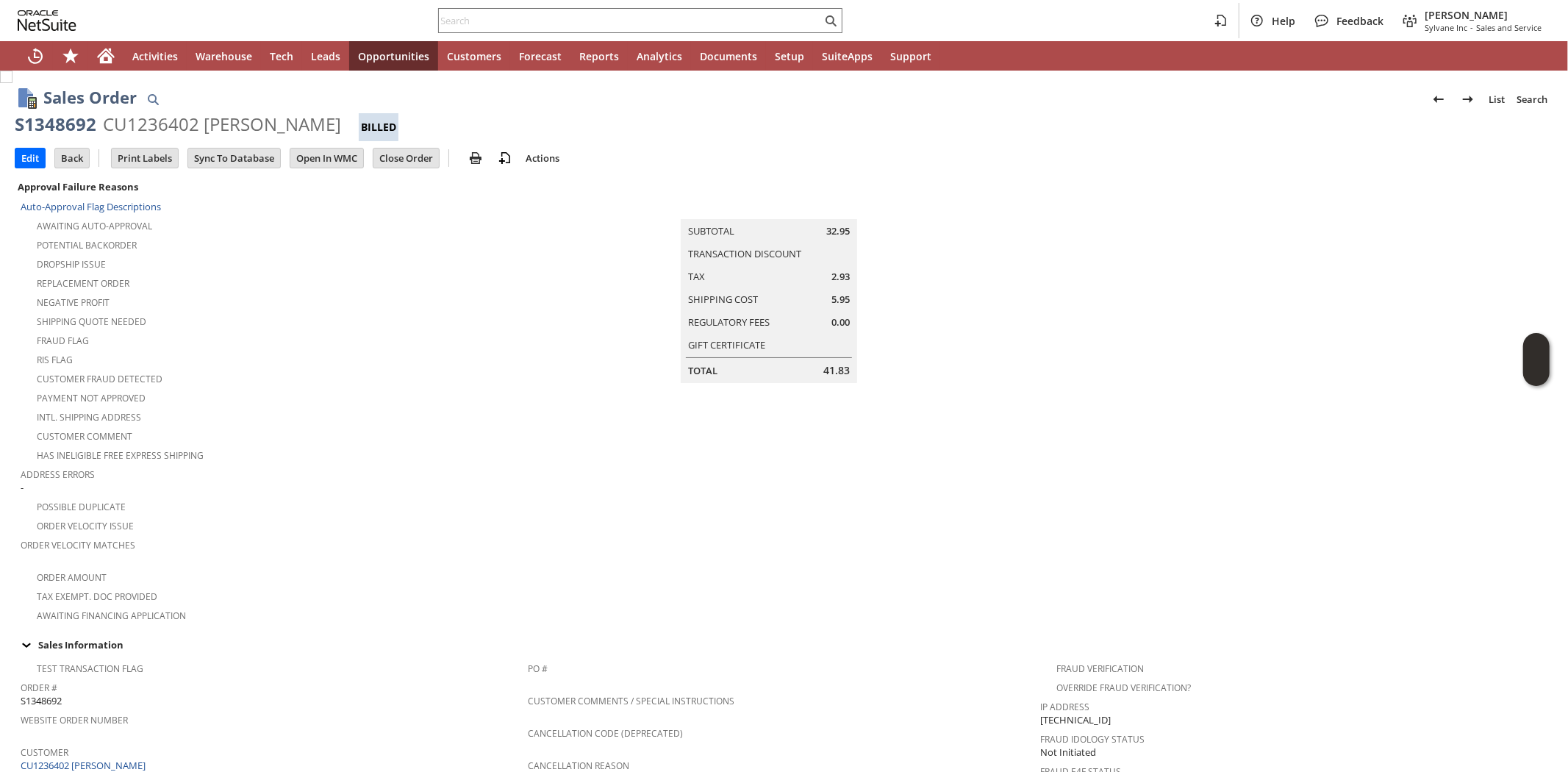
click at [63, 122] on div "S1348692" at bounding box center [55, 124] width 82 height 24
copy div "S1348692"
click at [325, 281] on div "Replacement Order" at bounding box center [274, 281] width 507 height 18
click at [106, 51] on icon "Home" at bounding box center [106, 55] width 18 height 18
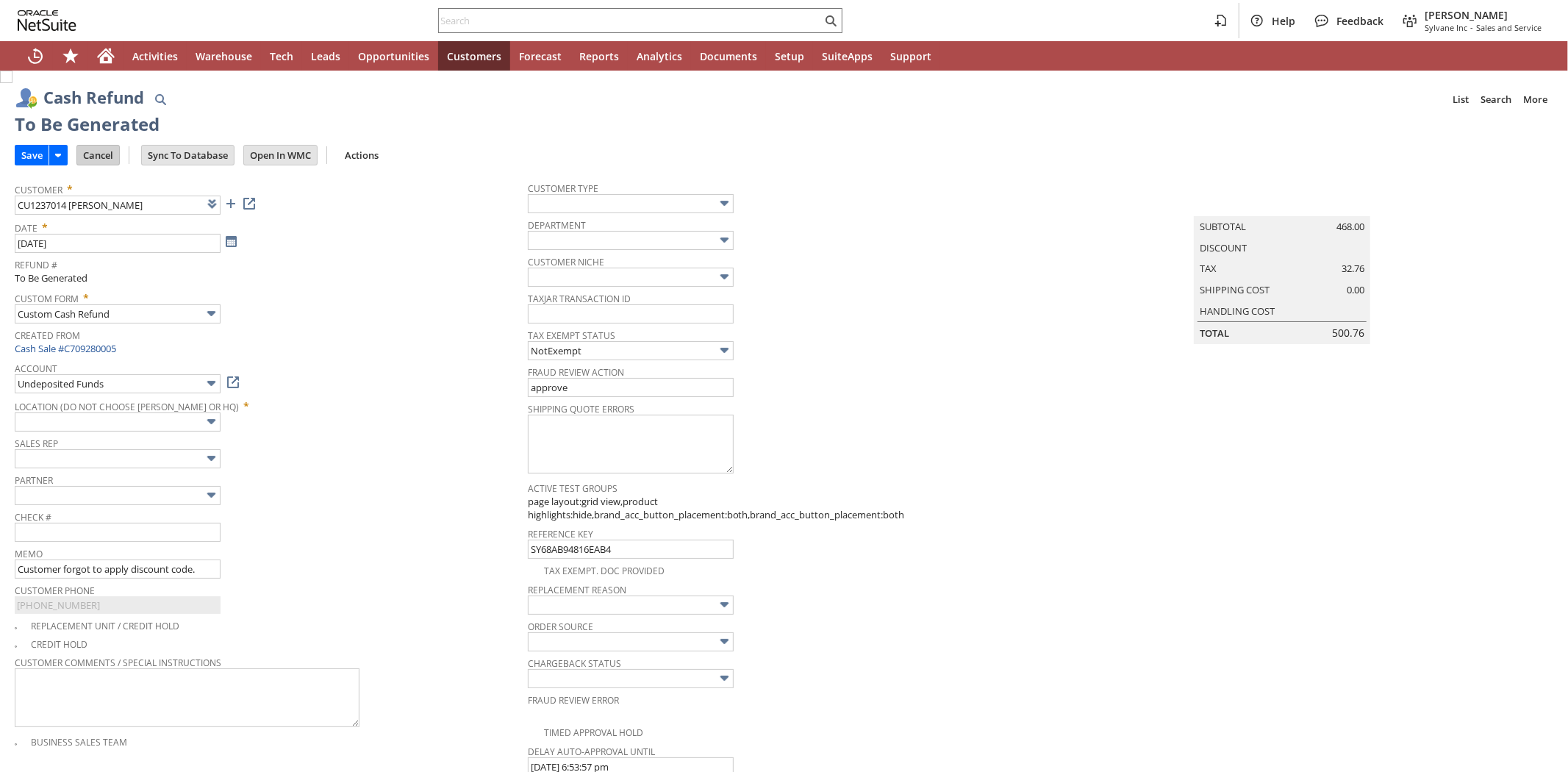
click at [90, 150] on input "Cancel" at bounding box center [98, 155] width 42 height 19
type input "Regions - Merchant 0414"
type input "Headquarters : Head... : Pending Testing"
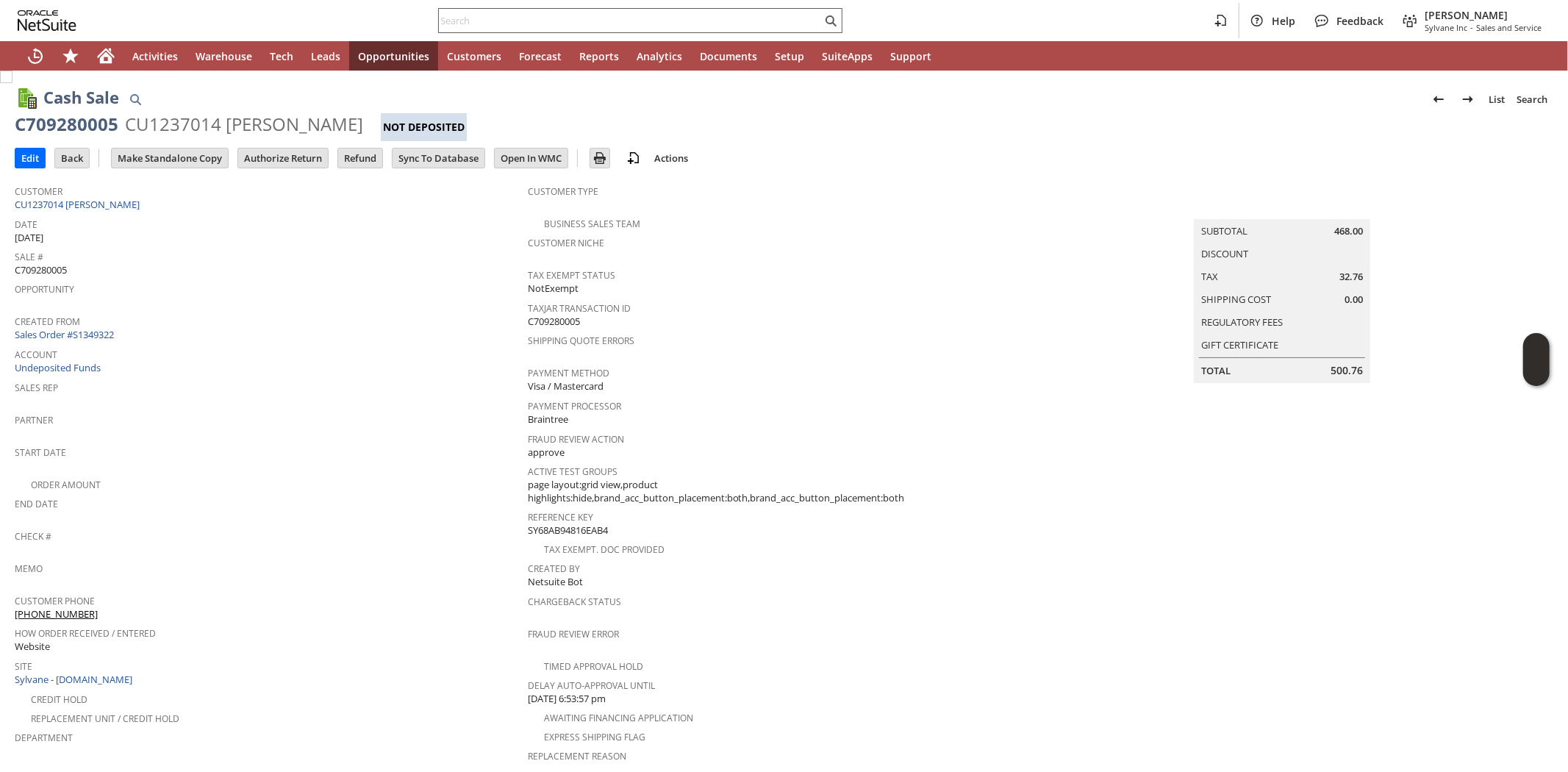
click at [535, 19] on input "text" at bounding box center [629, 20] width 383 height 18
paste input "SY689B80E703555"
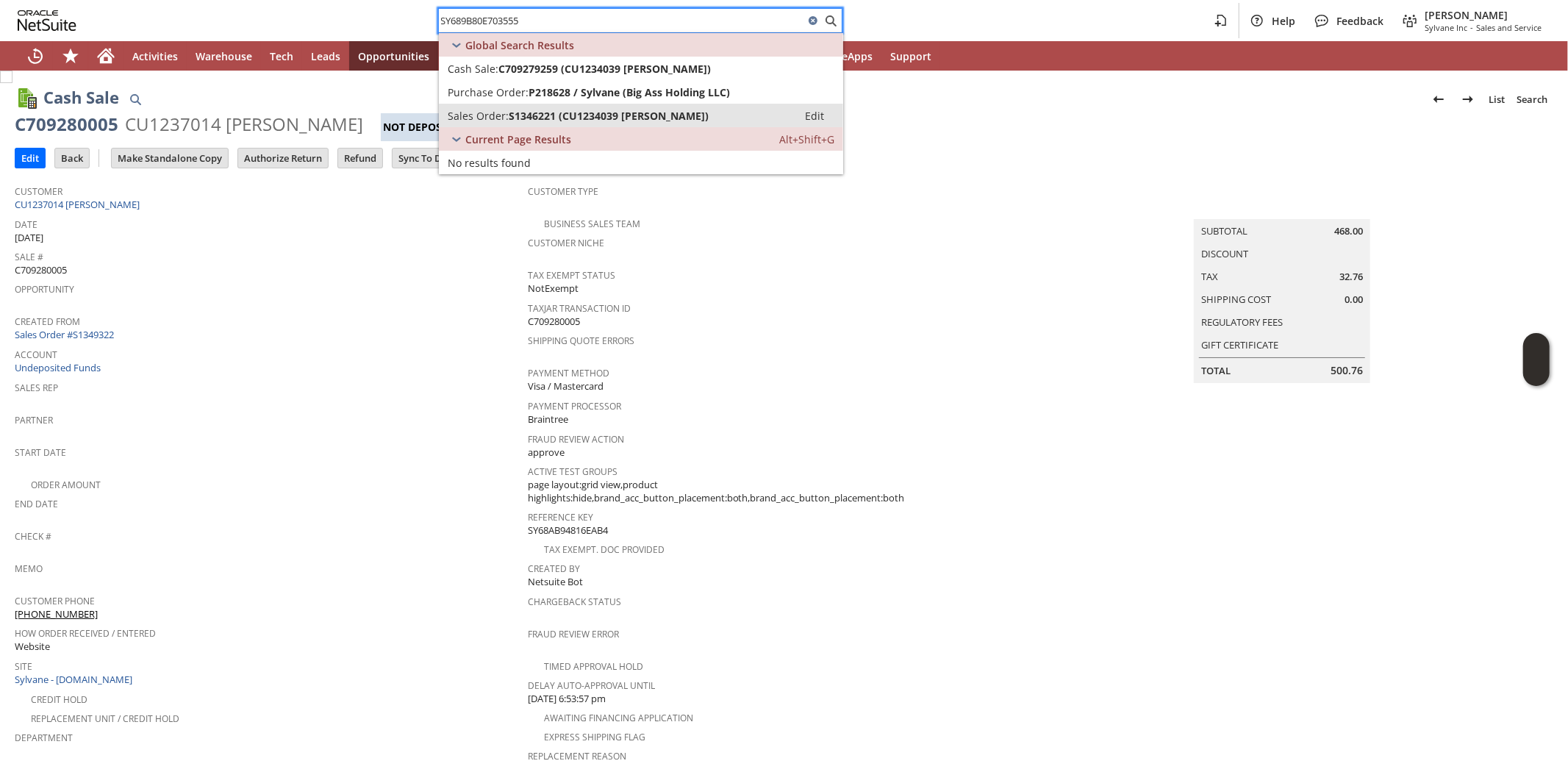
type input "SY689B80E703555"
click at [487, 114] on span "Sales Order:" at bounding box center [478, 115] width 61 height 14
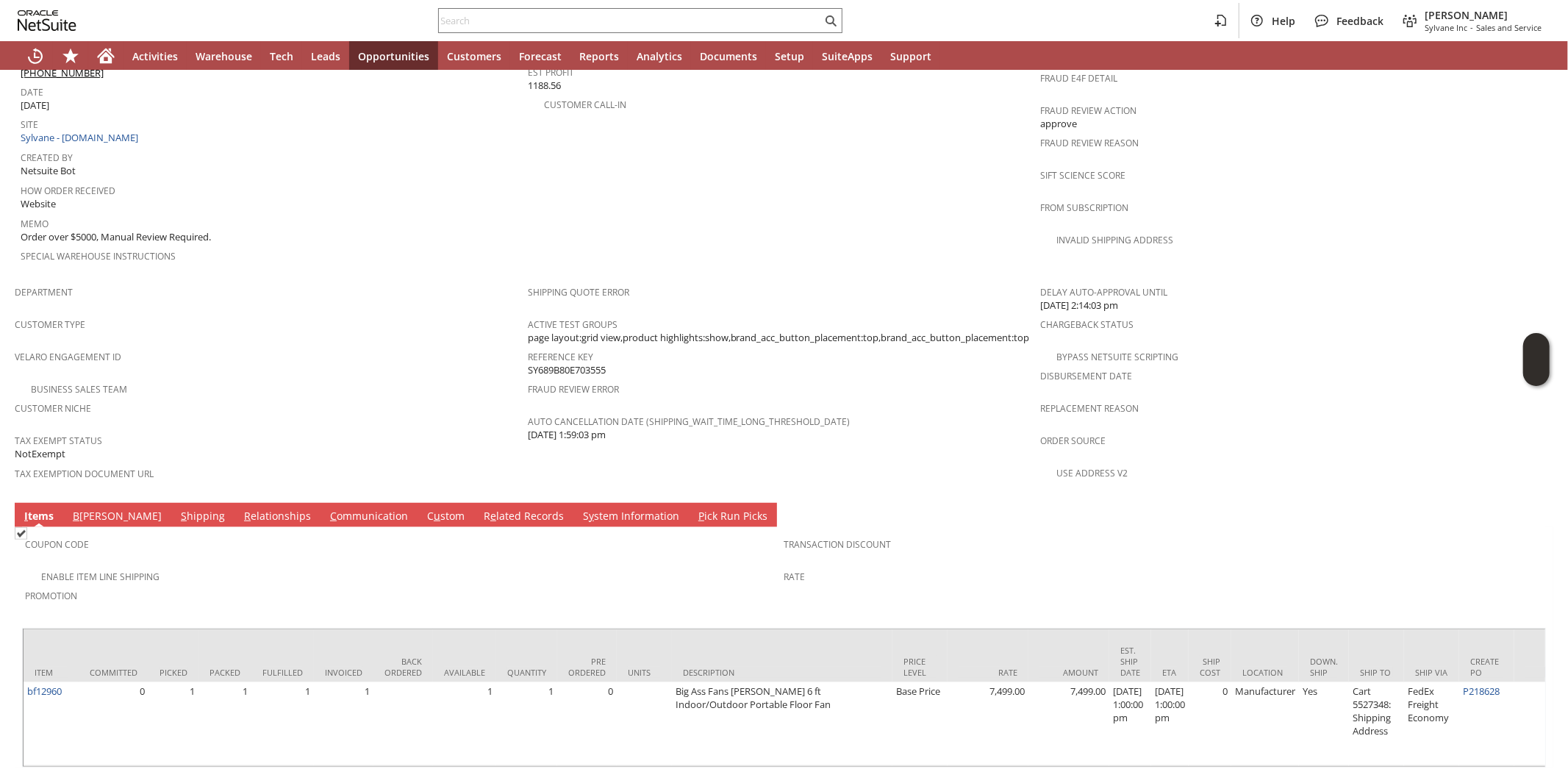
click at [177, 509] on link "S hipping" at bounding box center [203, 516] width 51 height 16
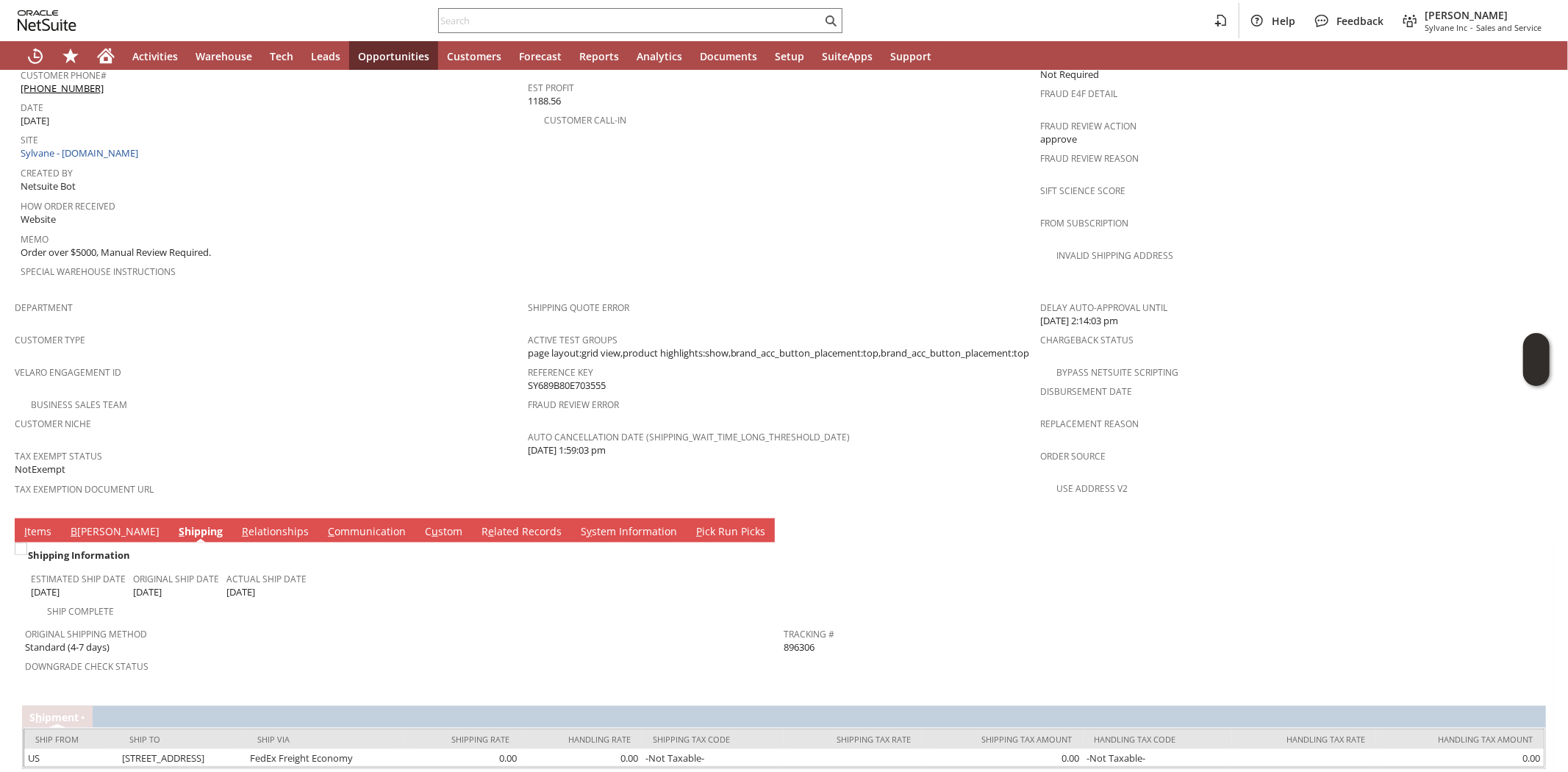
click at [34, 524] on link "I tems" at bounding box center [38, 531] width 34 height 16
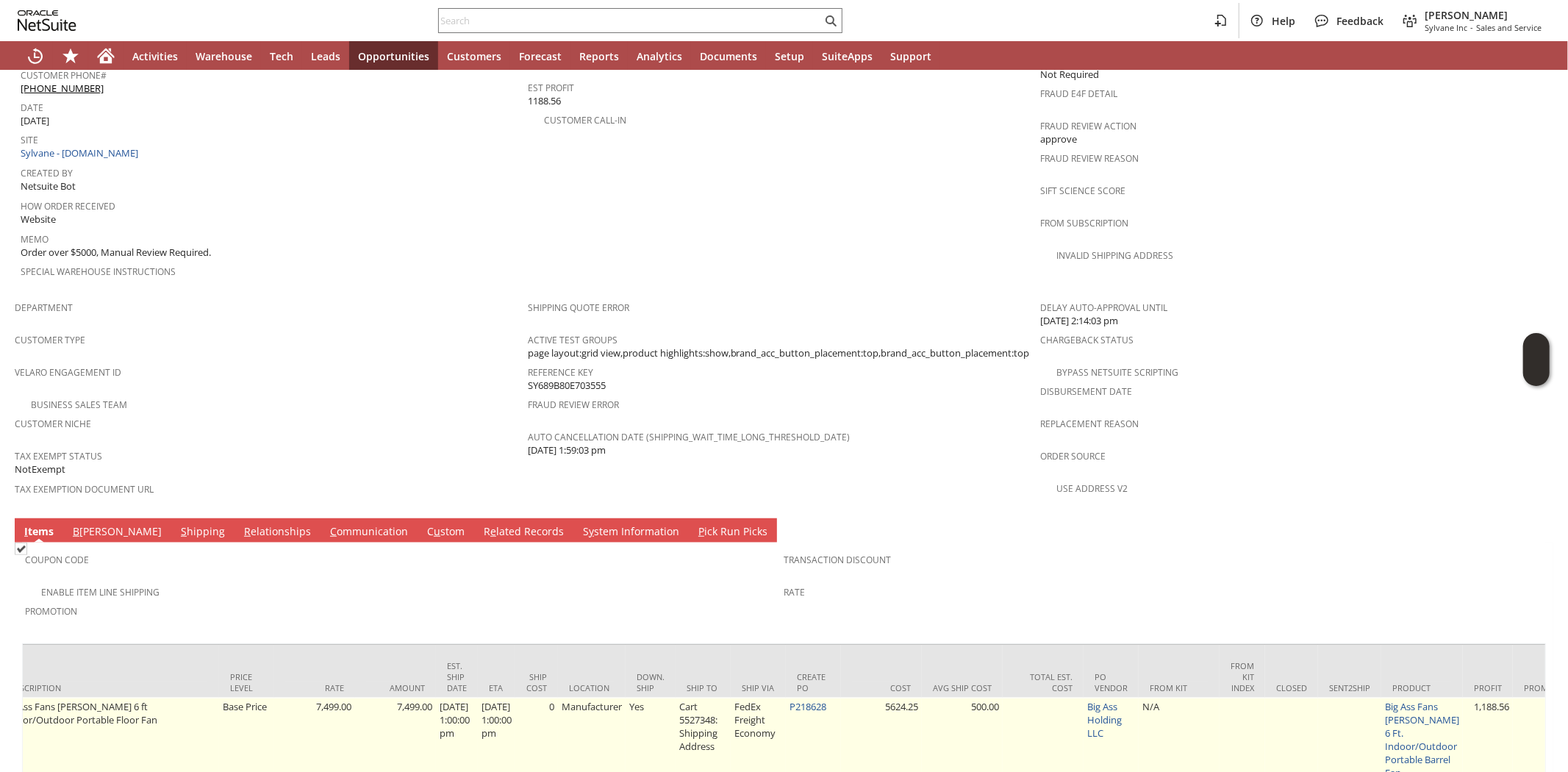
scroll to position [0, 686]
click at [814, 700] on link "P218628" at bounding box center [795, 706] width 37 height 13
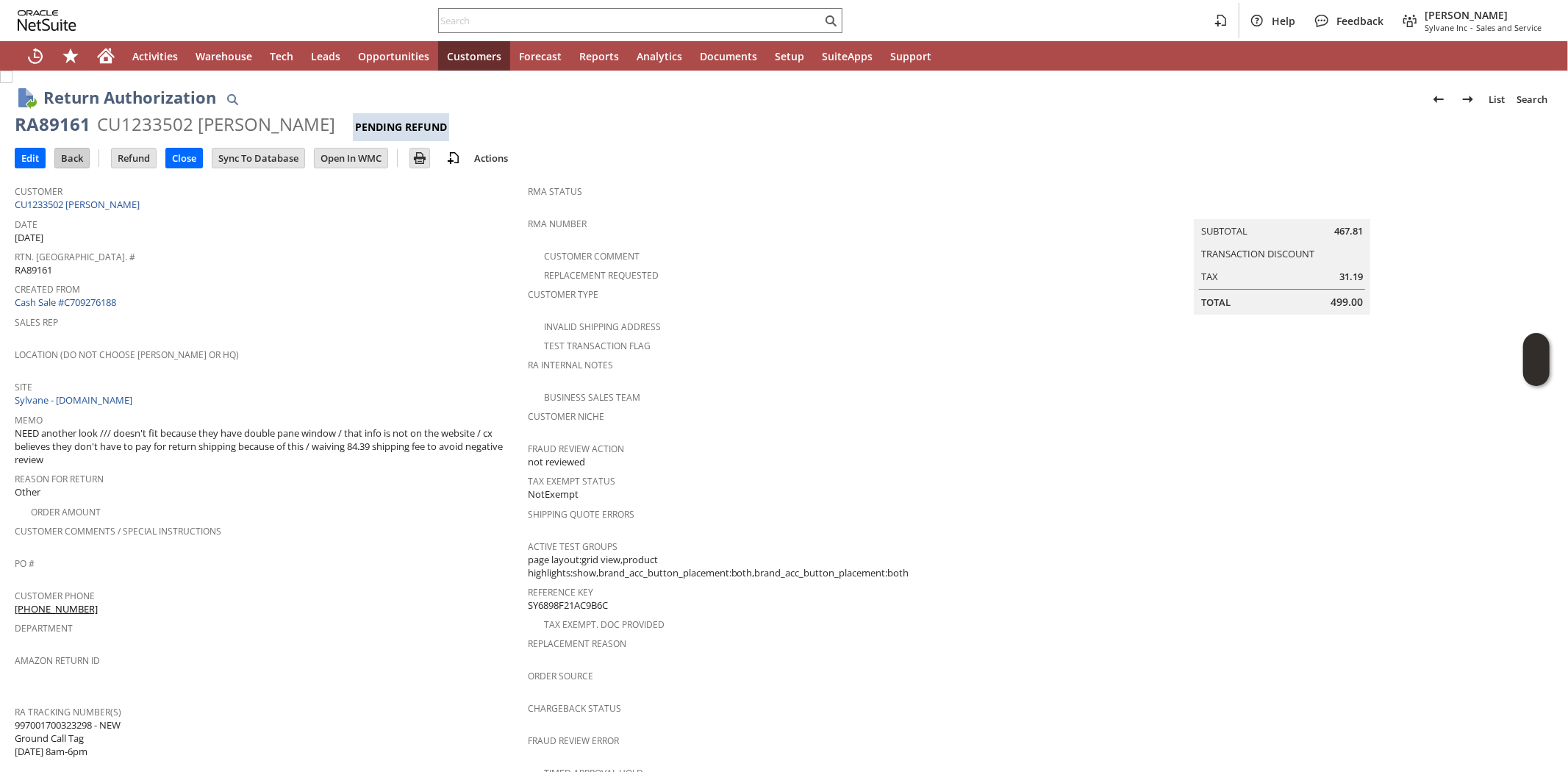
click at [71, 160] on input "Back" at bounding box center [72, 158] width 34 height 19
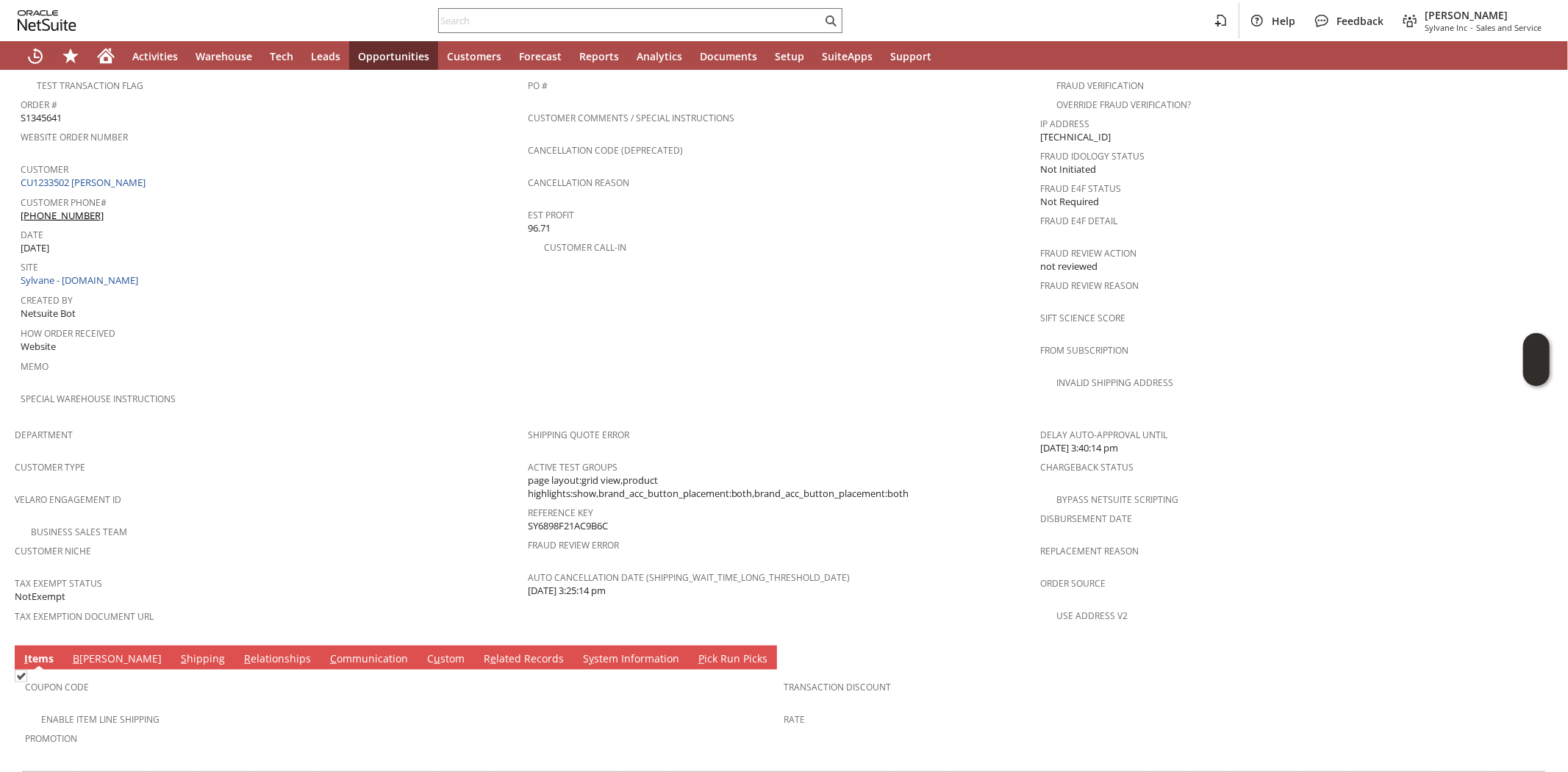
scroll to position [765, 0]
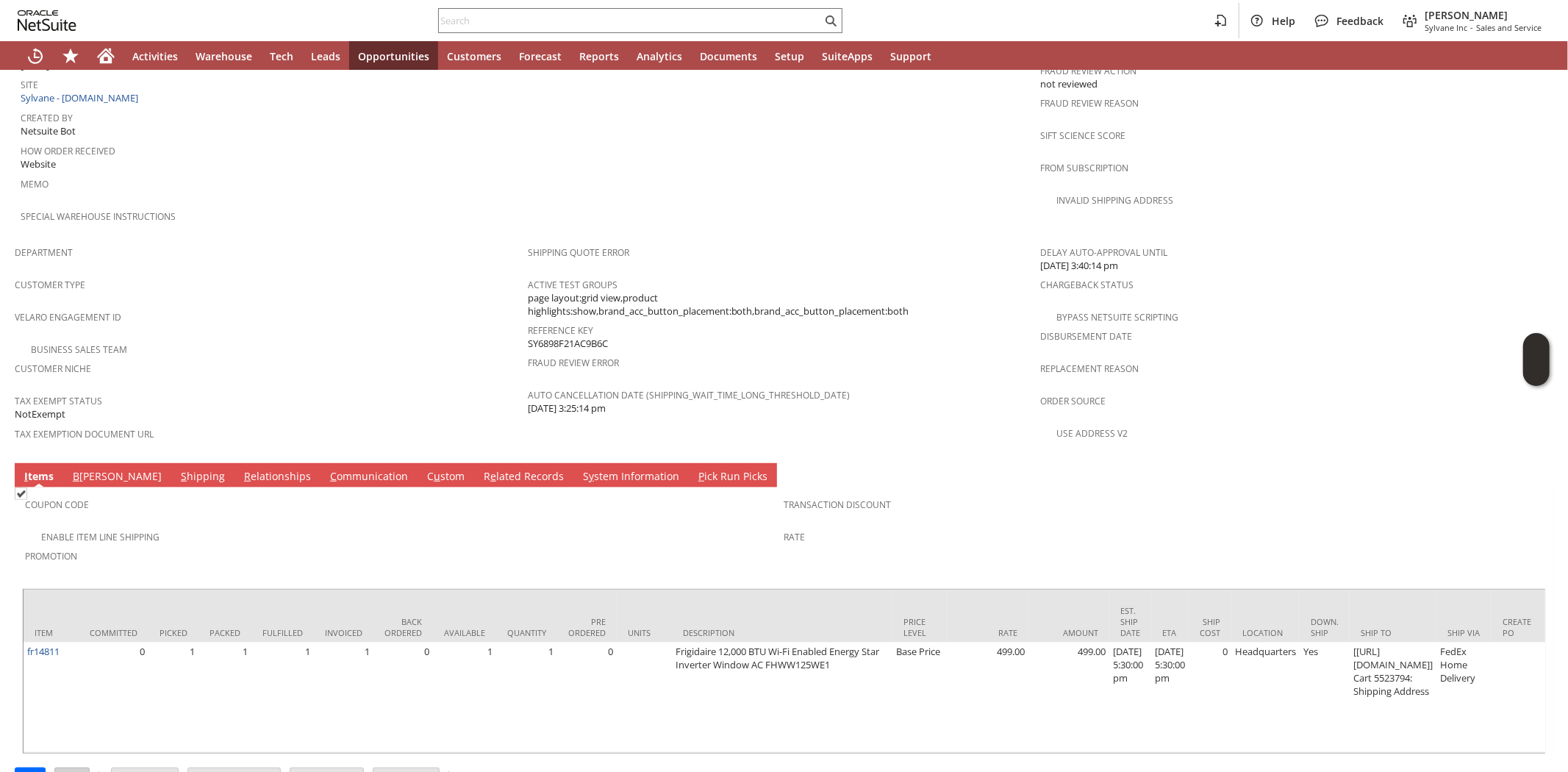
click at [77, 768] on input "Back" at bounding box center [72, 778] width 34 height 19
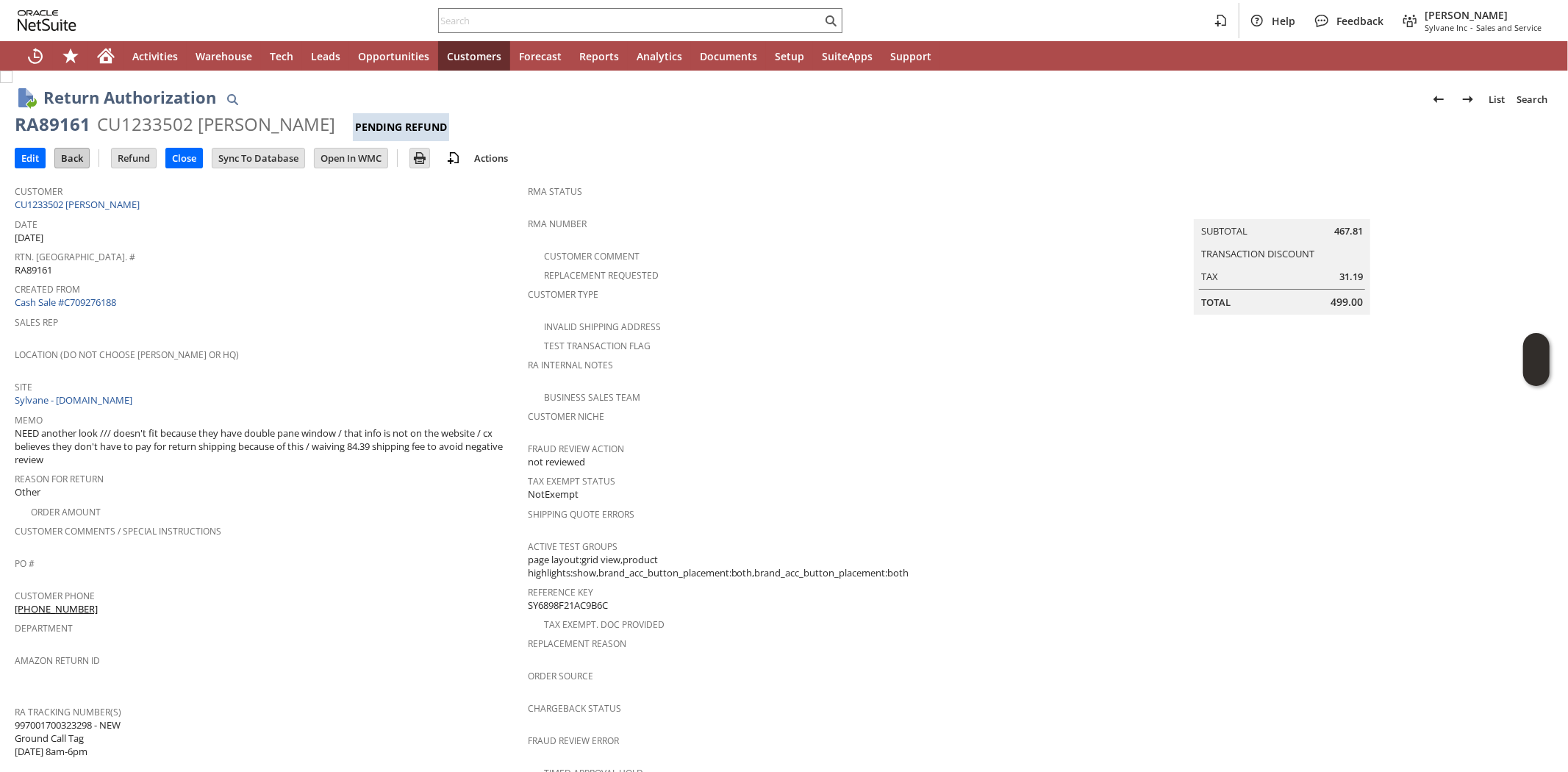
click at [77, 160] on input "Back" at bounding box center [72, 158] width 34 height 19
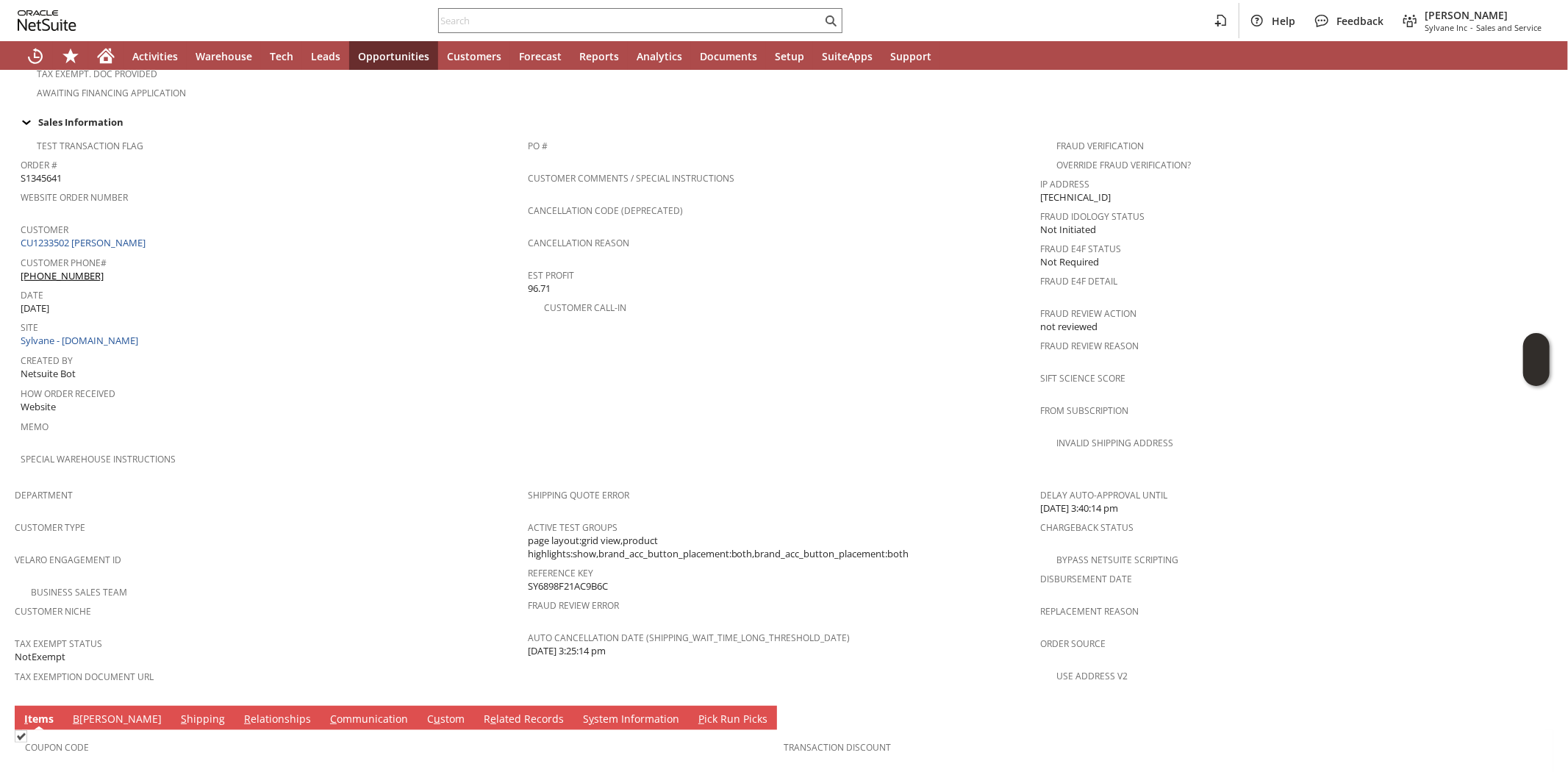
scroll to position [519, 0]
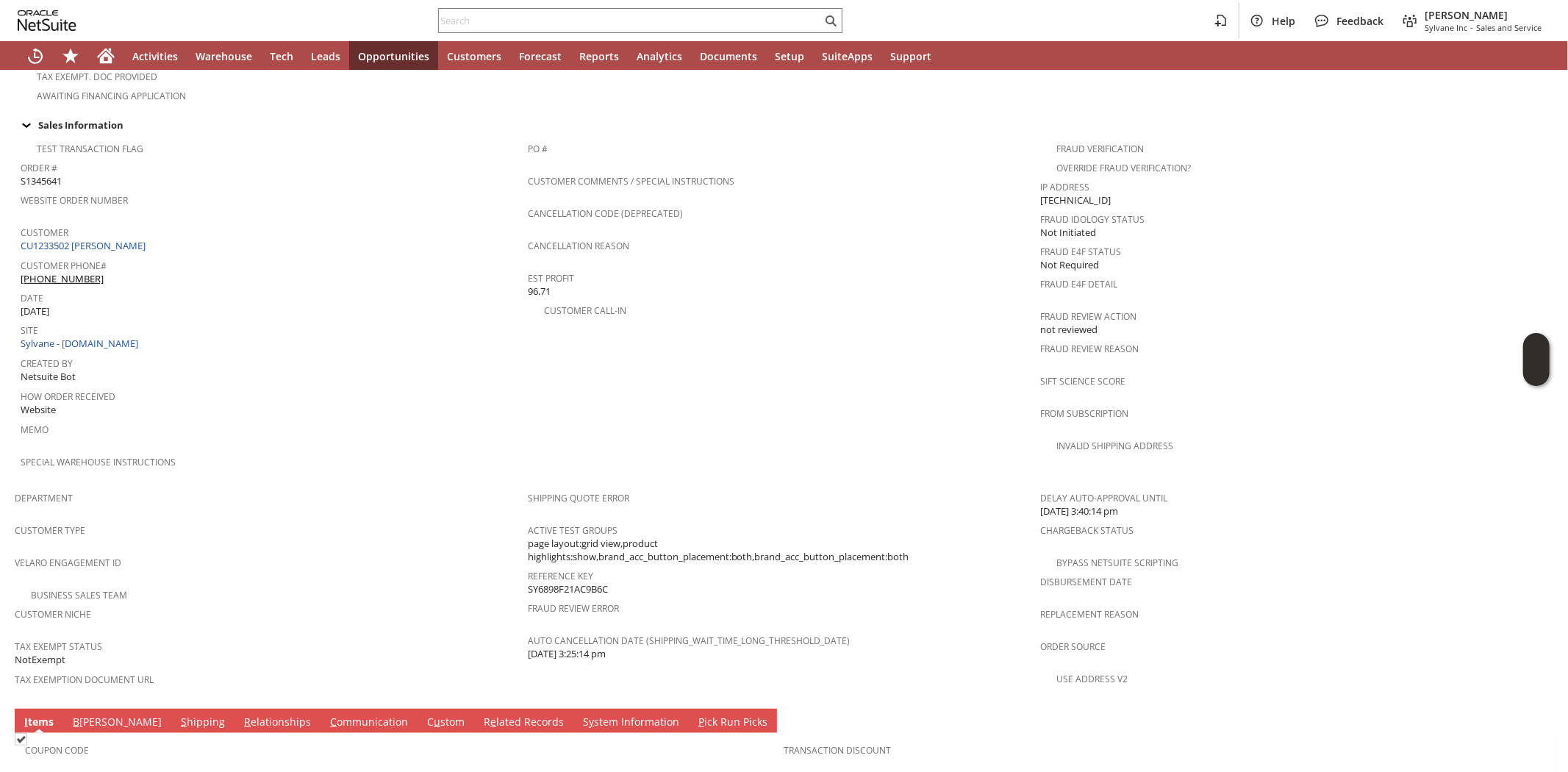
click at [494, 386] on span "How Order Received" at bounding box center [271, 395] width 500 height 17
click at [584, 13] on input "text" at bounding box center [629, 20] width 383 height 18
paste input "8064980888"
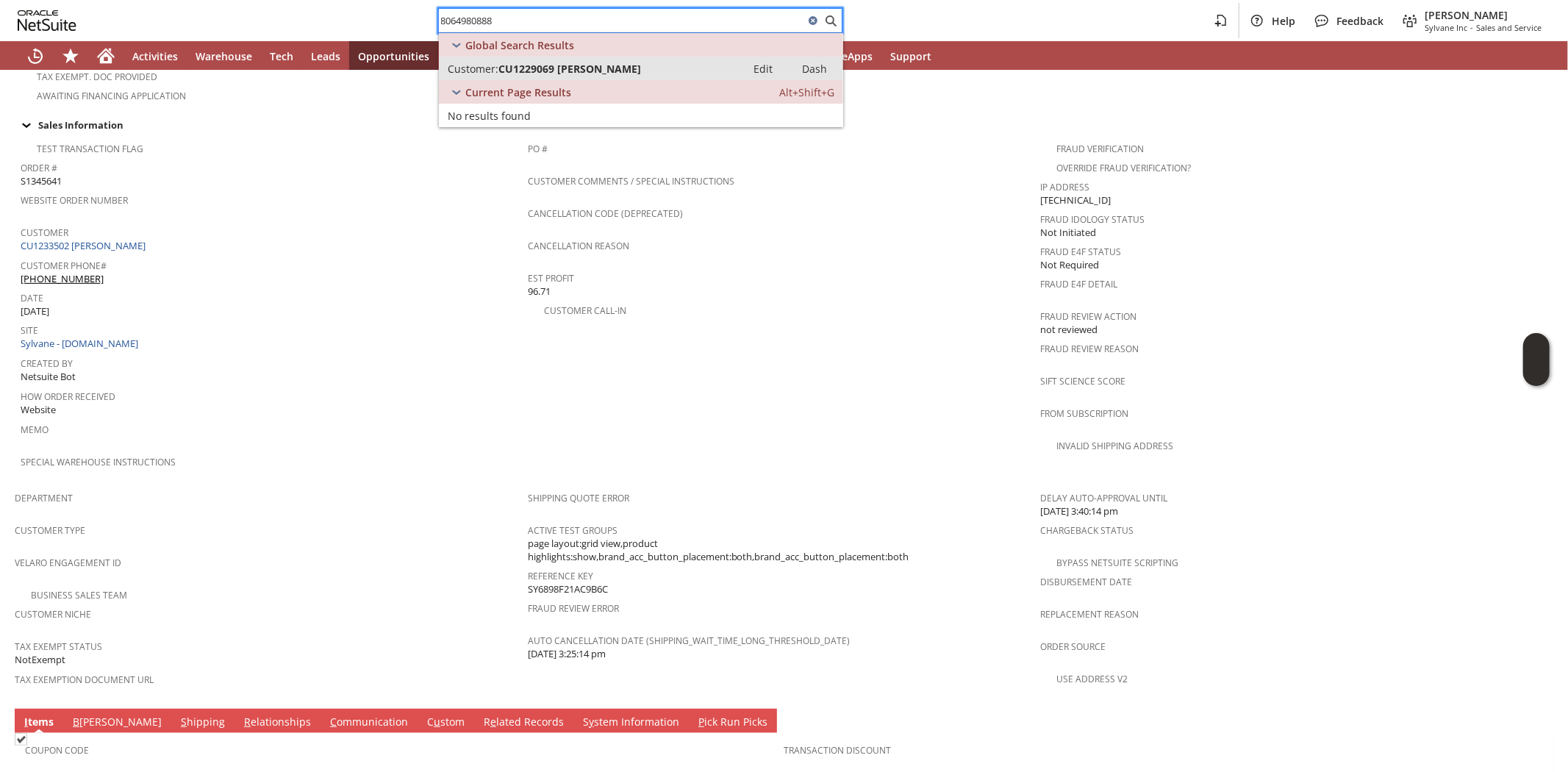
type input "8064980888"
click at [553, 64] on span "CU1229069 [PERSON_NAME]" at bounding box center [570, 68] width 143 height 14
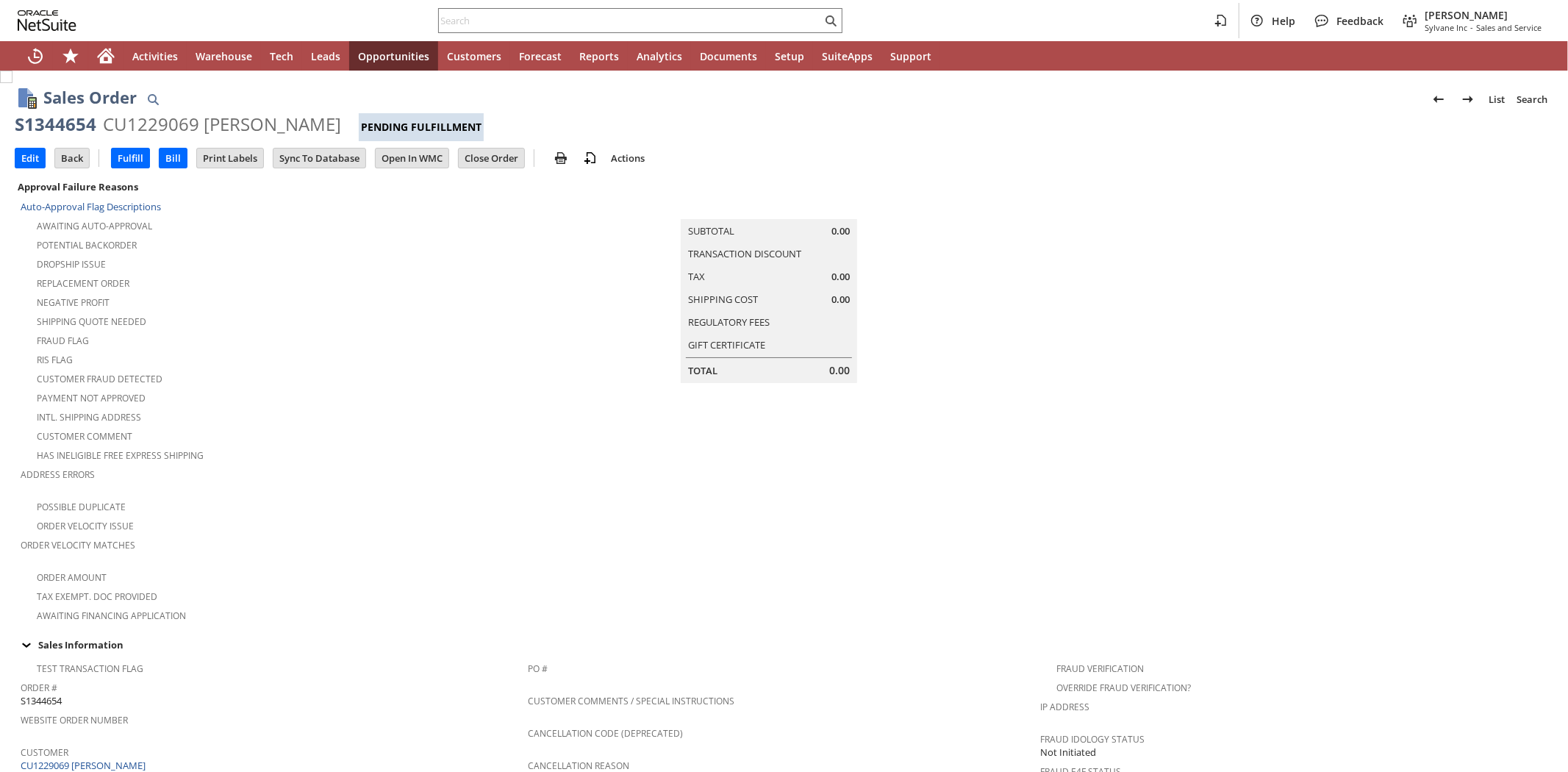
scroll to position [739, 0]
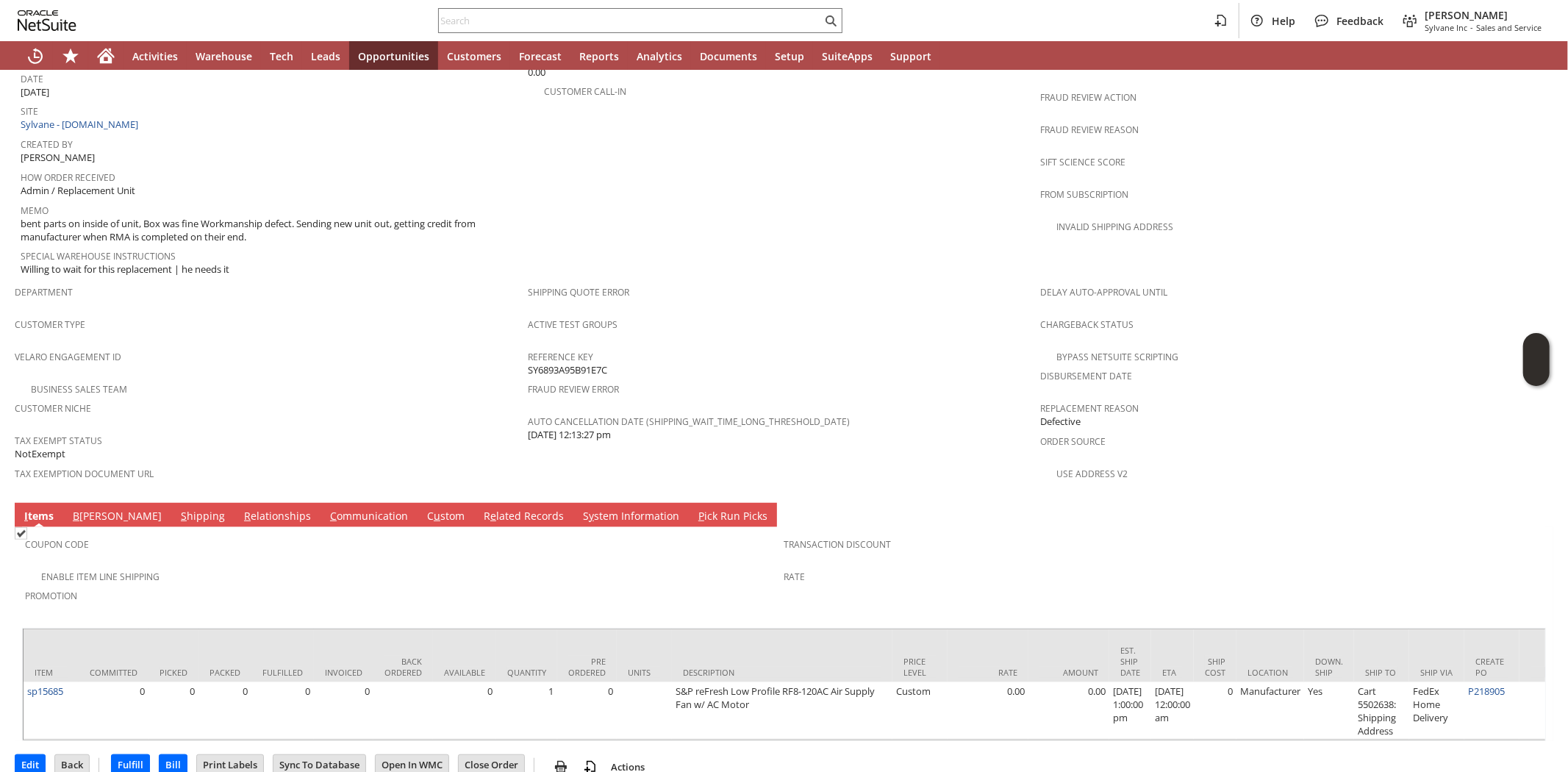
click at [309, 585] on span "Promotion" at bounding box center [400, 593] width 752 height 17
click at [410, 566] on div "Enable Item Line Shipping" at bounding box center [404, 574] width 759 height 18
